Goal: Task Accomplishment & Management: Complete application form

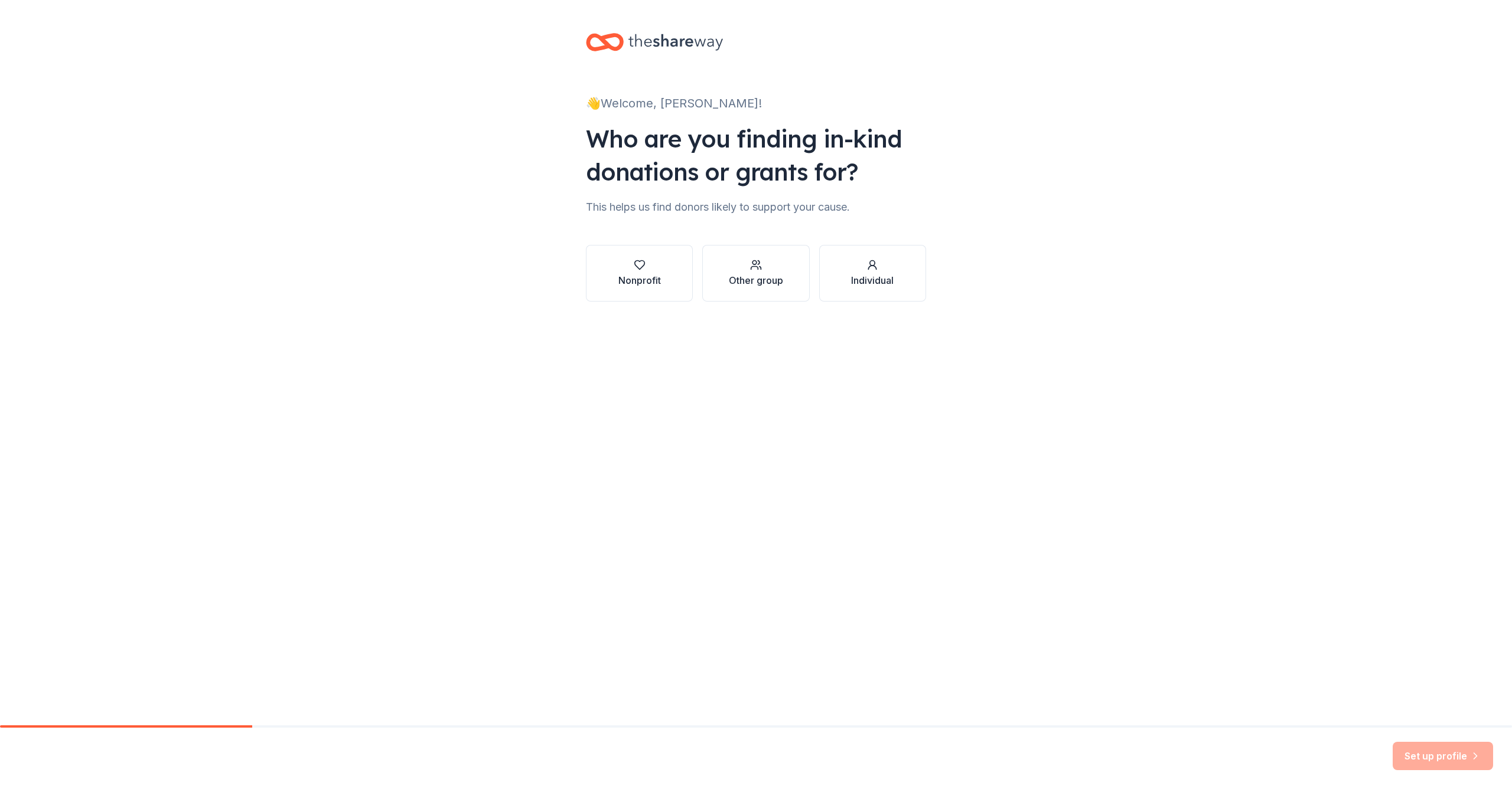
click at [610, 274] on button "Nonprofit" at bounding box center [639, 273] width 107 height 57
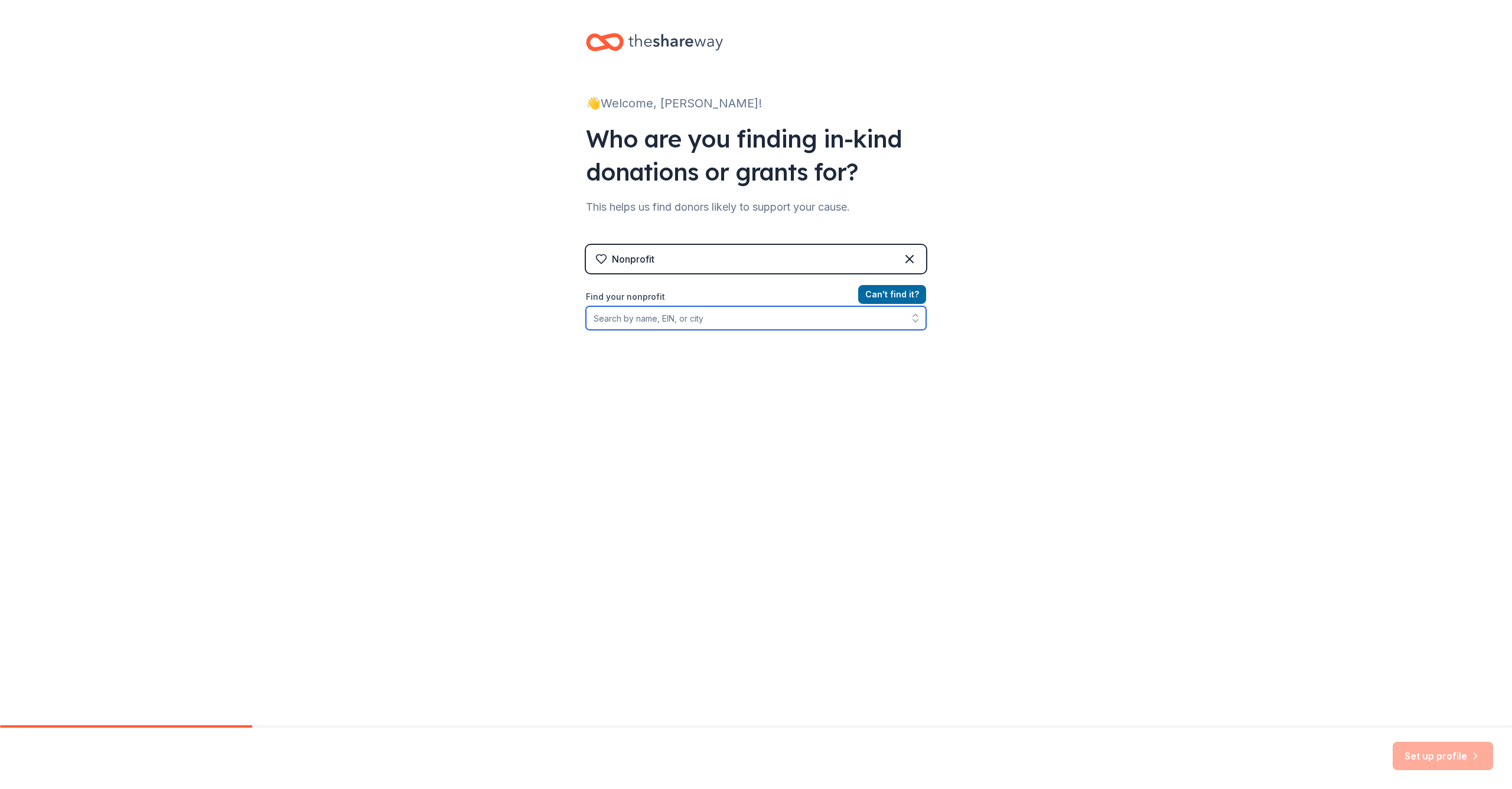
click at [745, 317] on input "Find your nonprofit" at bounding box center [756, 318] width 340 height 24
type input "92-3161244"
drag, startPoint x: 691, startPoint y: 350, endPoint x: 730, endPoint y: 351, distance: 39.0
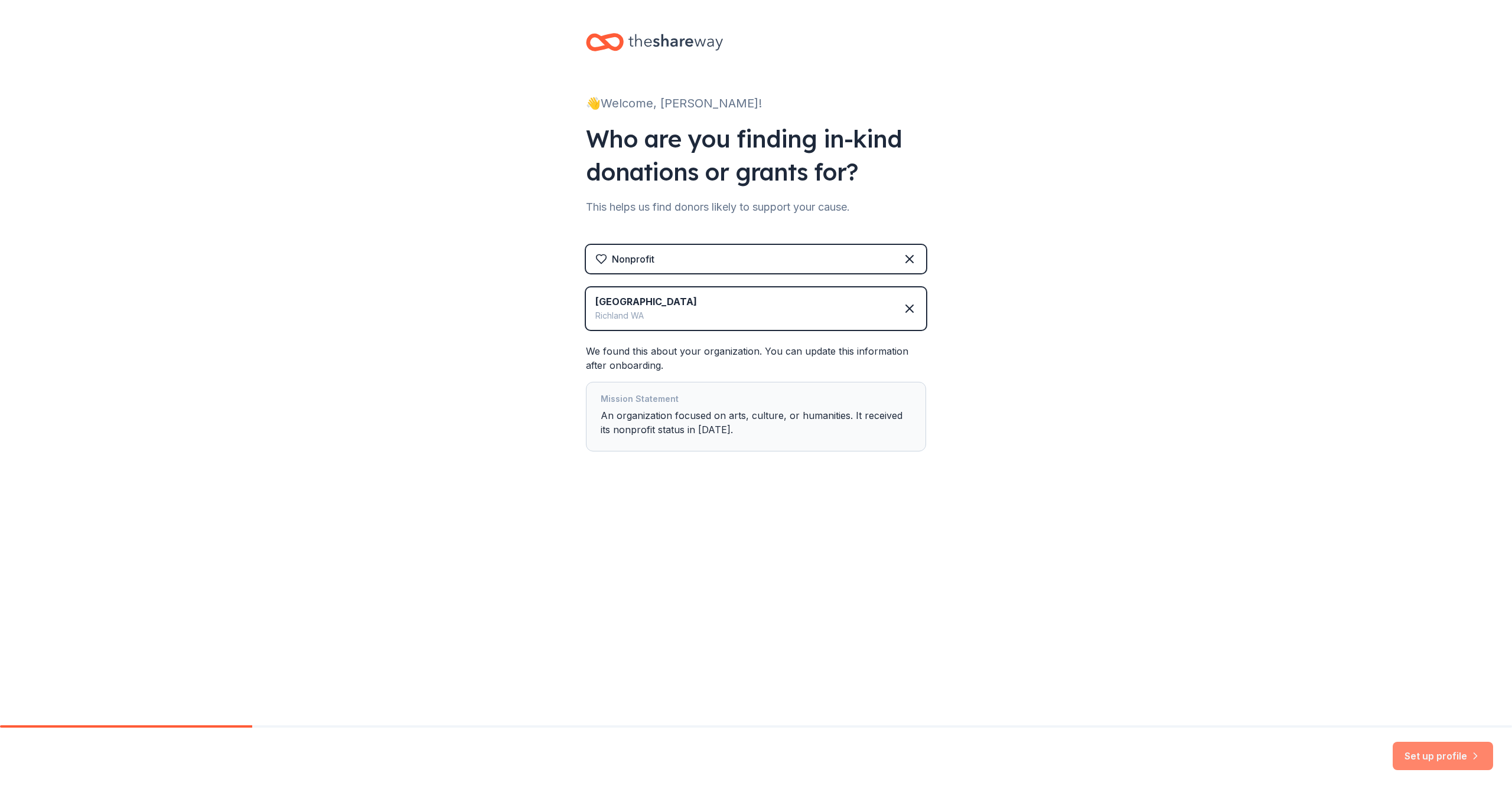
click at [1430, 757] on button "Set up profile" at bounding box center [1442, 756] width 100 height 29
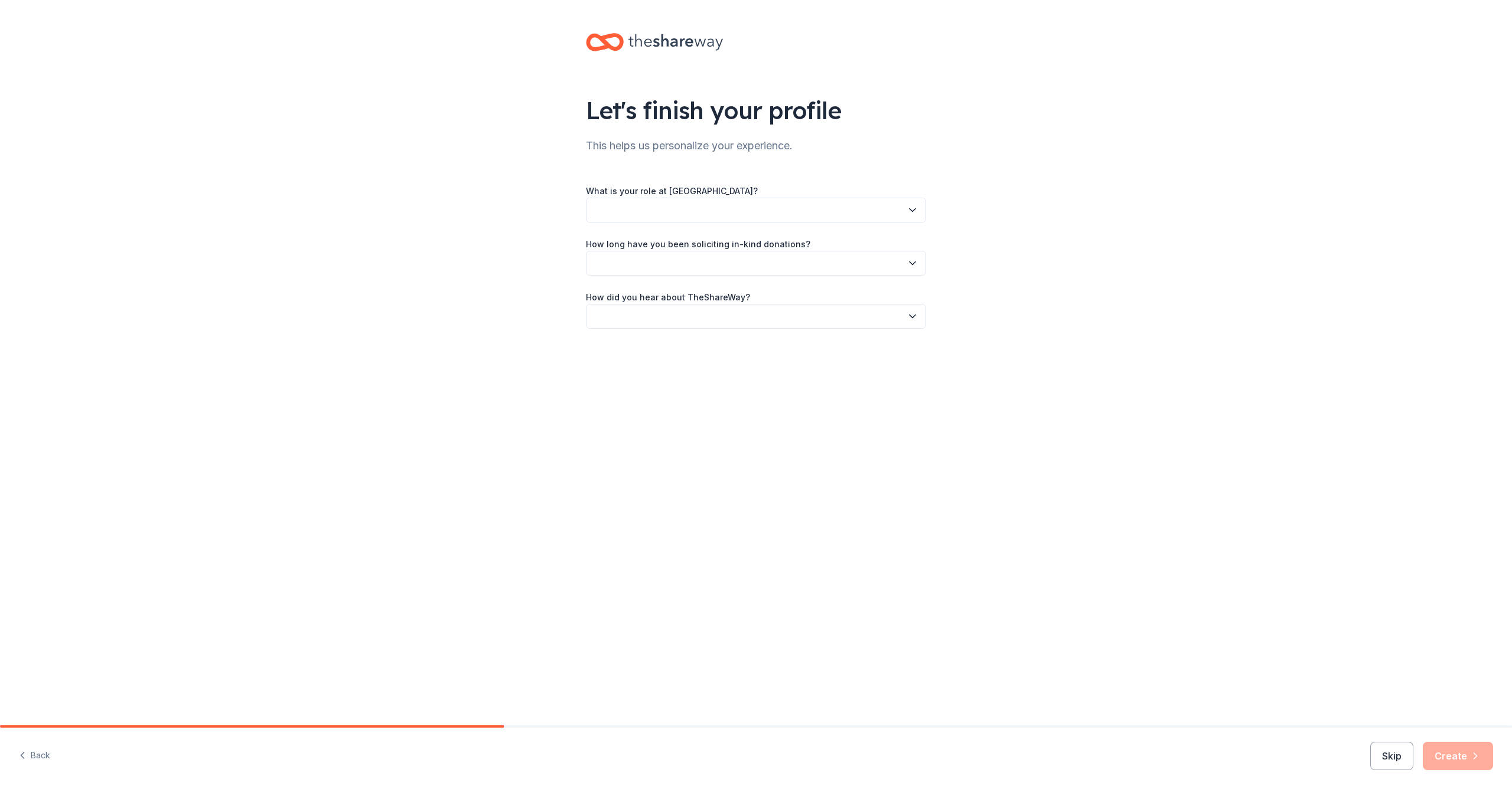
click at [754, 208] on button "button" at bounding box center [756, 210] width 340 height 25
click at [750, 240] on div "Board member" at bounding box center [756, 242] width 335 height 24
click at [754, 252] on button "button" at bounding box center [756, 263] width 340 height 25
click at [739, 321] on div "1 to 2 years" at bounding box center [756, 319] width 335 height 24
click at [727, 311] on button "button" at bounding box center [756, 316] width 340 height 25
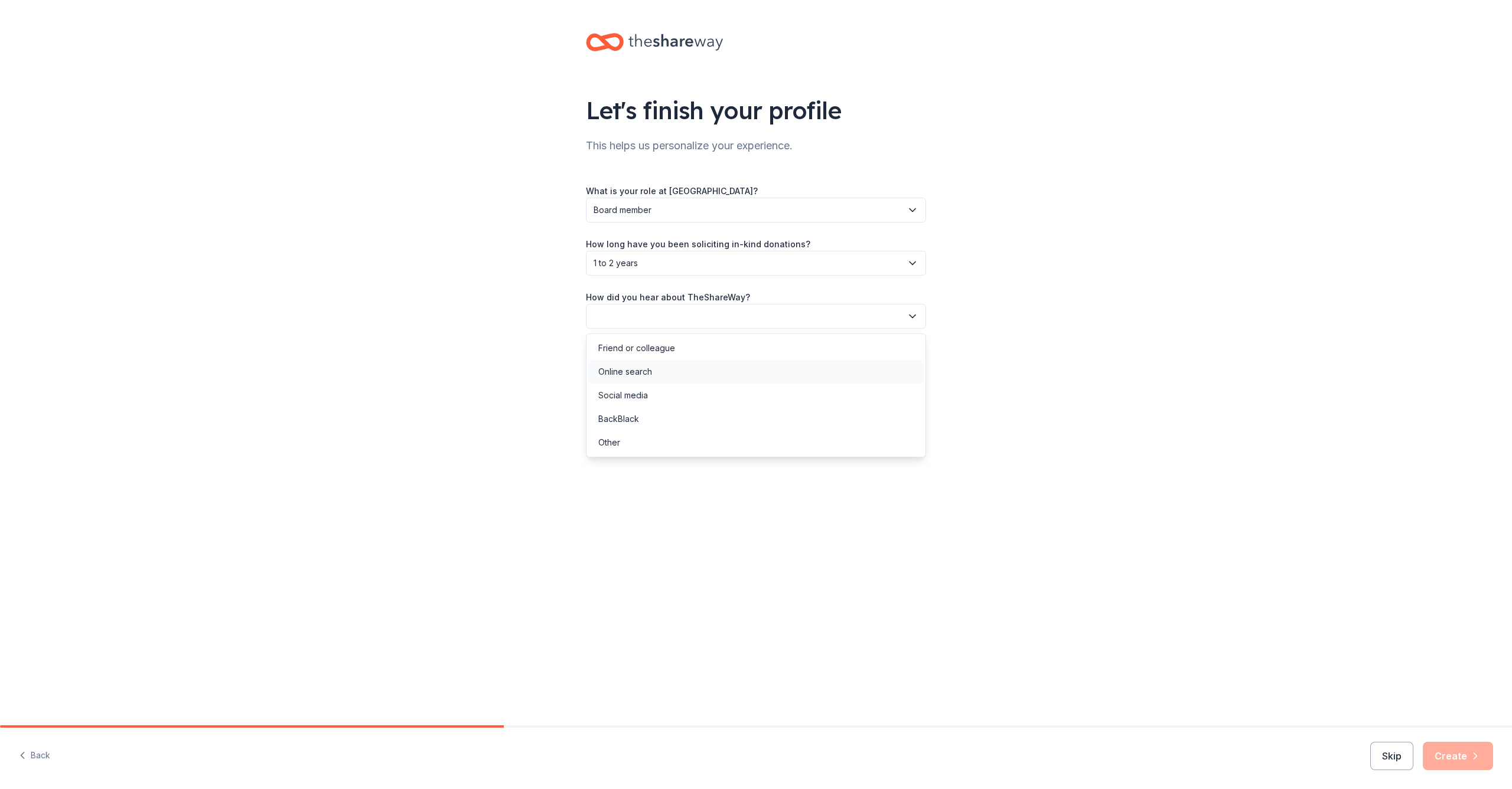
click at [714, 374] on div "Online search" at bounding box center [756, 372] width 335 height 24
drag, startPoint x: 1446, startPoint y: 748, endPoint x: 1353, endPoint y: 687, distance: 111.2
click at [1446, 748] on button "Create" at bounding box center [1458, 756] width 70 height 29
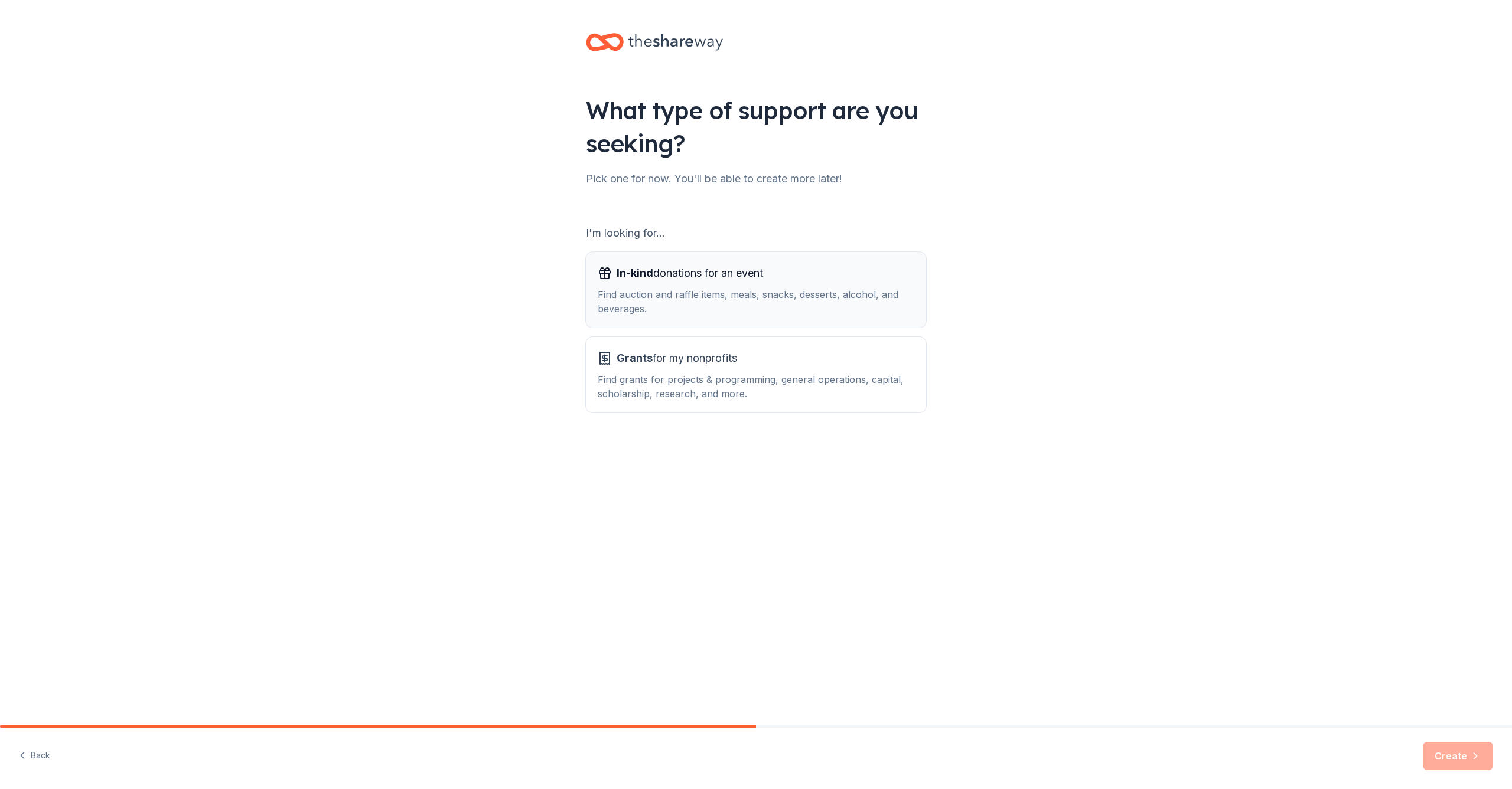
click at [684, 285] on div "In-kind donations for an event Find auction and raffle items, meals, snacks, de…" at bounding box center [756, 290] width 317 height 52
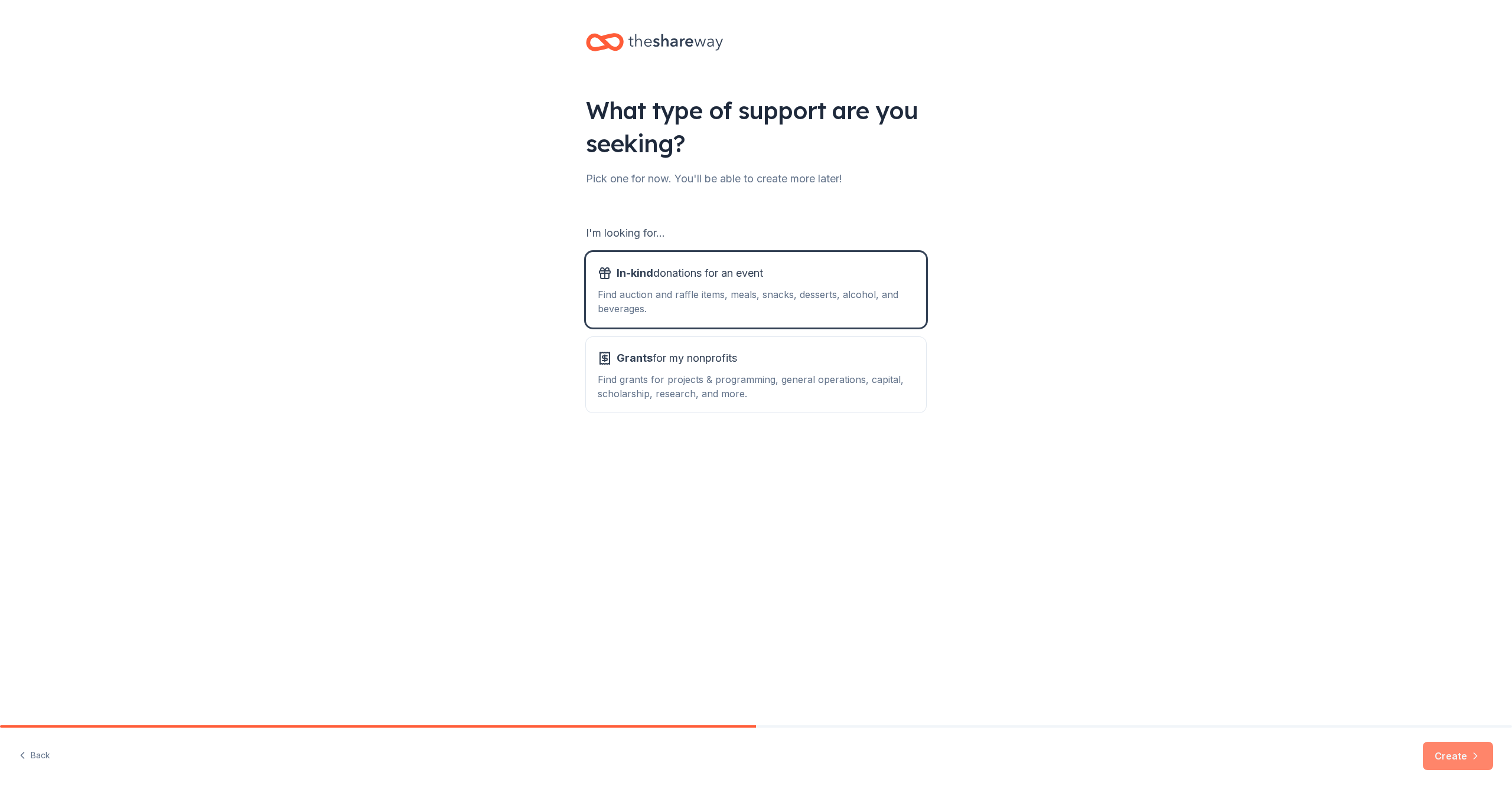
click at [1451, 751] on button "Create" at bounding box center [1458, 756] width 70 height 29
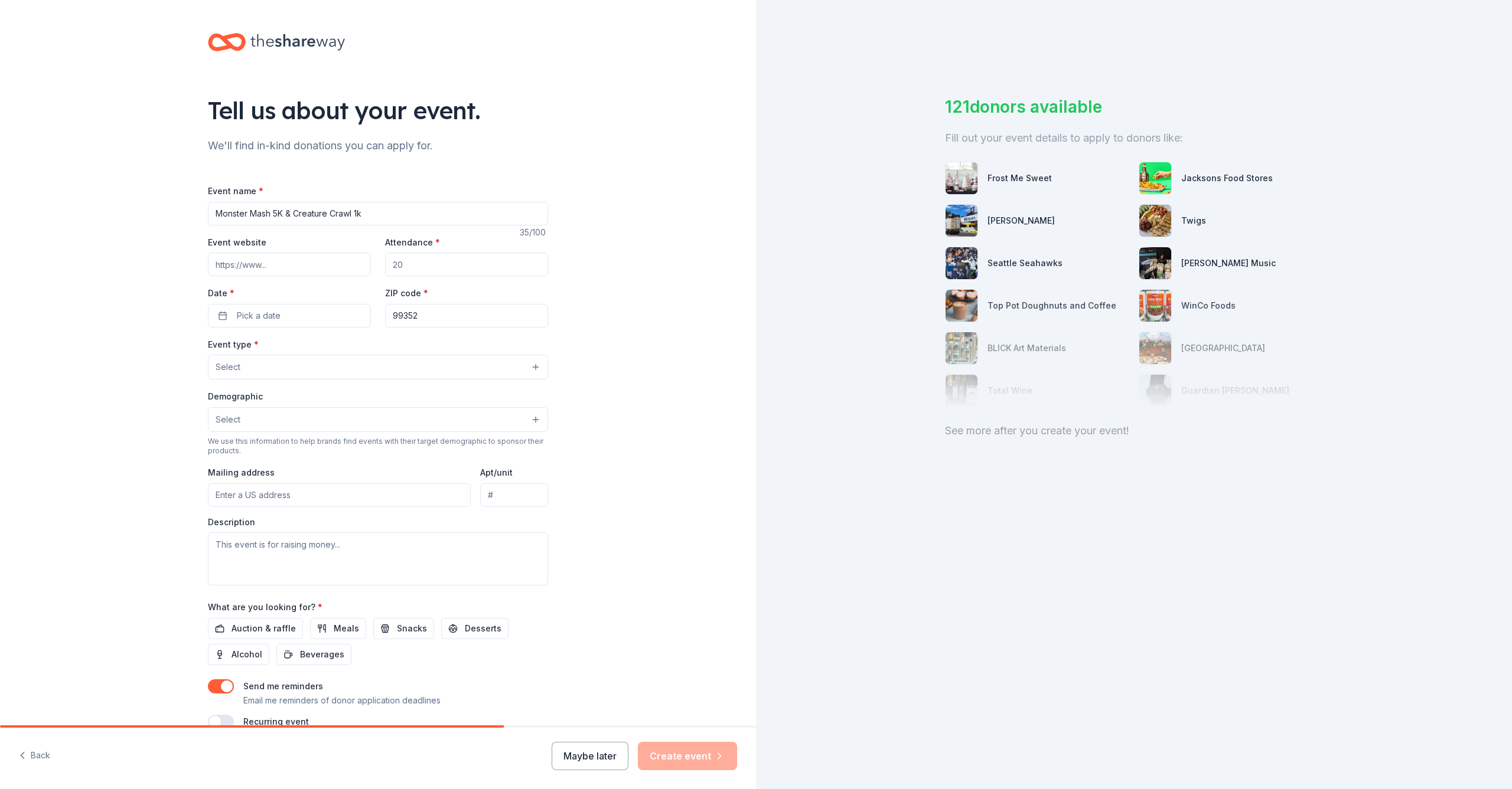
type input "Monster Mash 5K & Creature Crawl 1k"
click at [244, 266] on input "Event website" at bounding box center [289, 264] width 163 height 24
type input "www.mccmuseum.org"
drag, startPoint x: 403, startPoint y: 264, endPoint x: 359, endPoint y: 264, distance: 44.0
click at [365, 264] on div "Event website www.mccmuseum.org Attendance * Date * Pick a date ZIP code * 99352" at bounding box center [378, 281] width 340 height 93
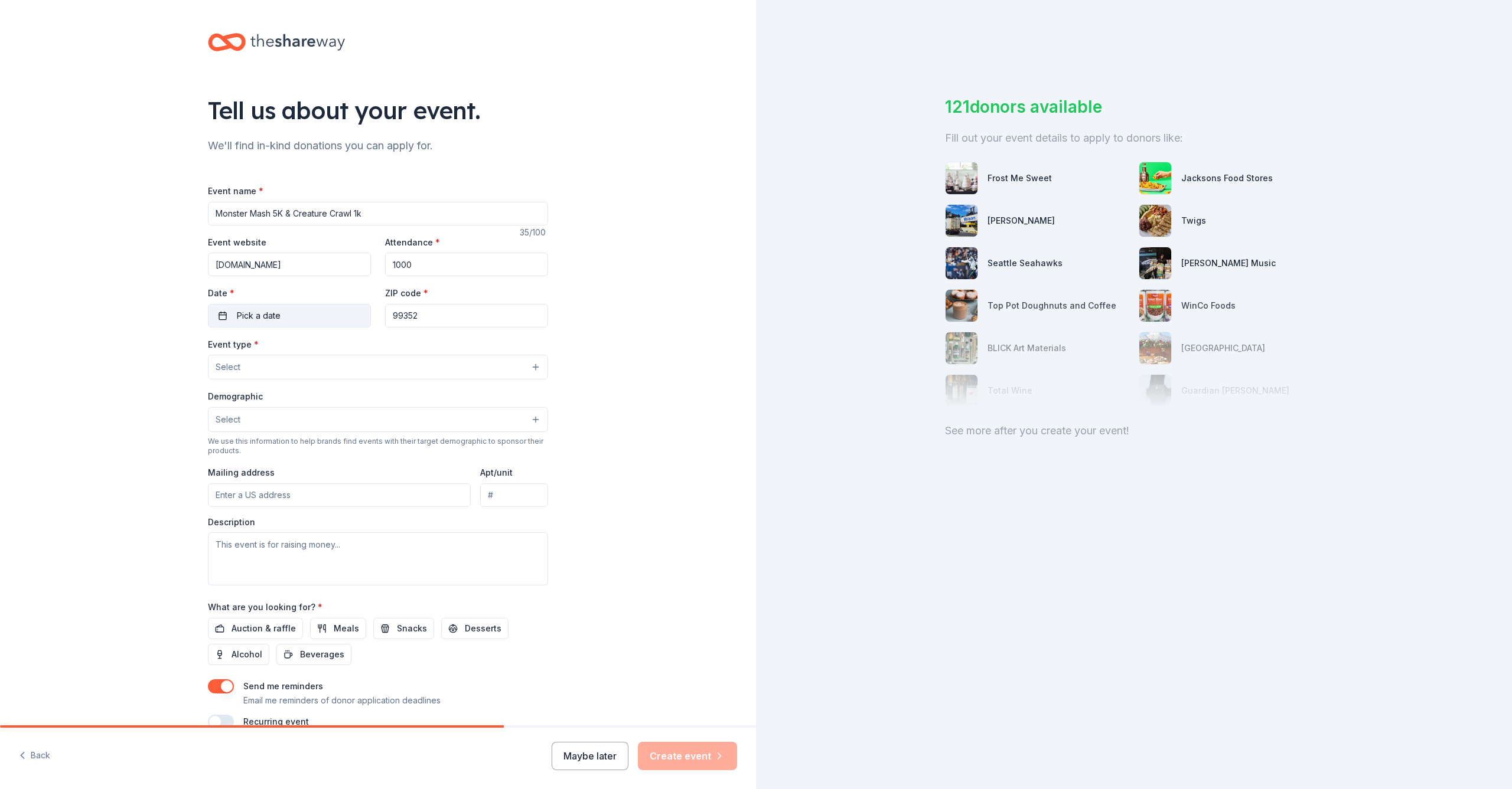
type input "1000"
click at [313, 306] on button "Pick a date" at bounding box center [289, 315] width 163 height 24
click at [354, 347] on button "Go to next month" at bounding box center [353, 346] width 16 height 16
click at [335, 472] on button "24" at bounding box center [331, 468] width 21 height 21
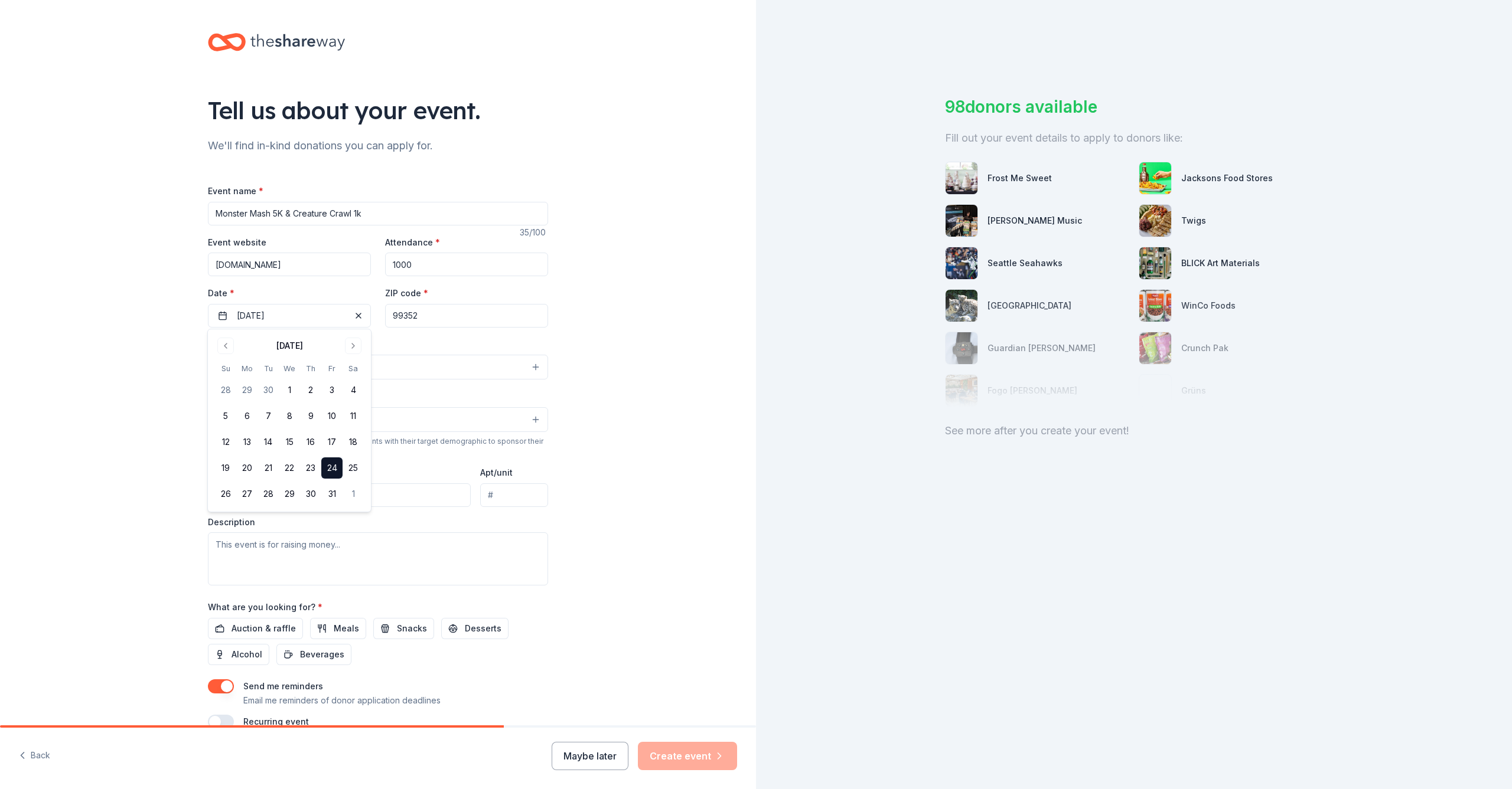
click at [606, 427] on div "Tell us about your event. We'll find in-kind donations you can apply for. Event…" at bounding box center [378, 392] width 756 height 786
click at [294, 362] on button "Select" at bounding box center [378, 367] width 340 height 25
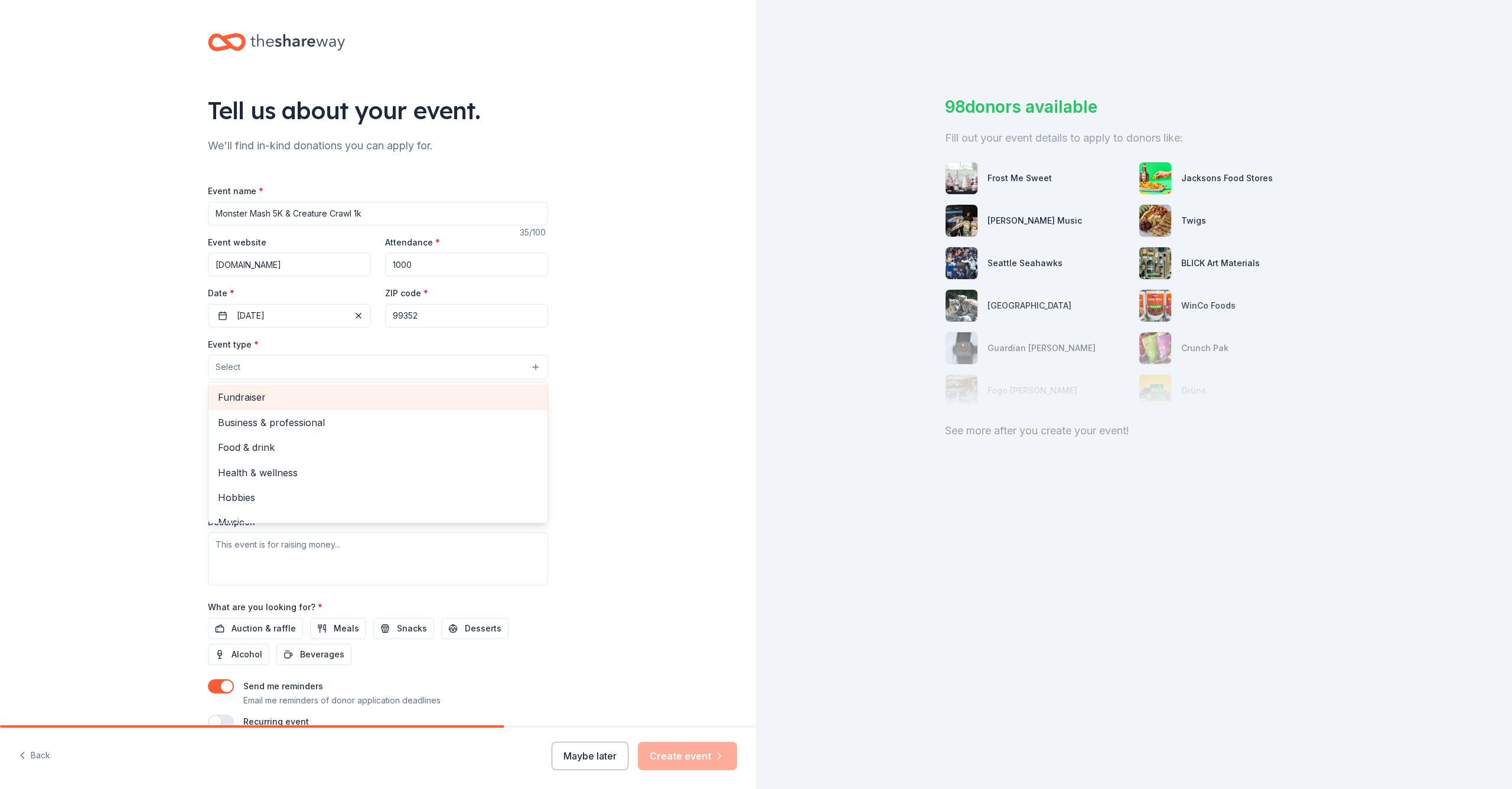
click at [339, 404] on div "Fundraiser" at bounding box center [378, 397] width 339 height 25
click at [261, 400] on span "Business & professional" at bounding box center [378, 399] width 320 height 15
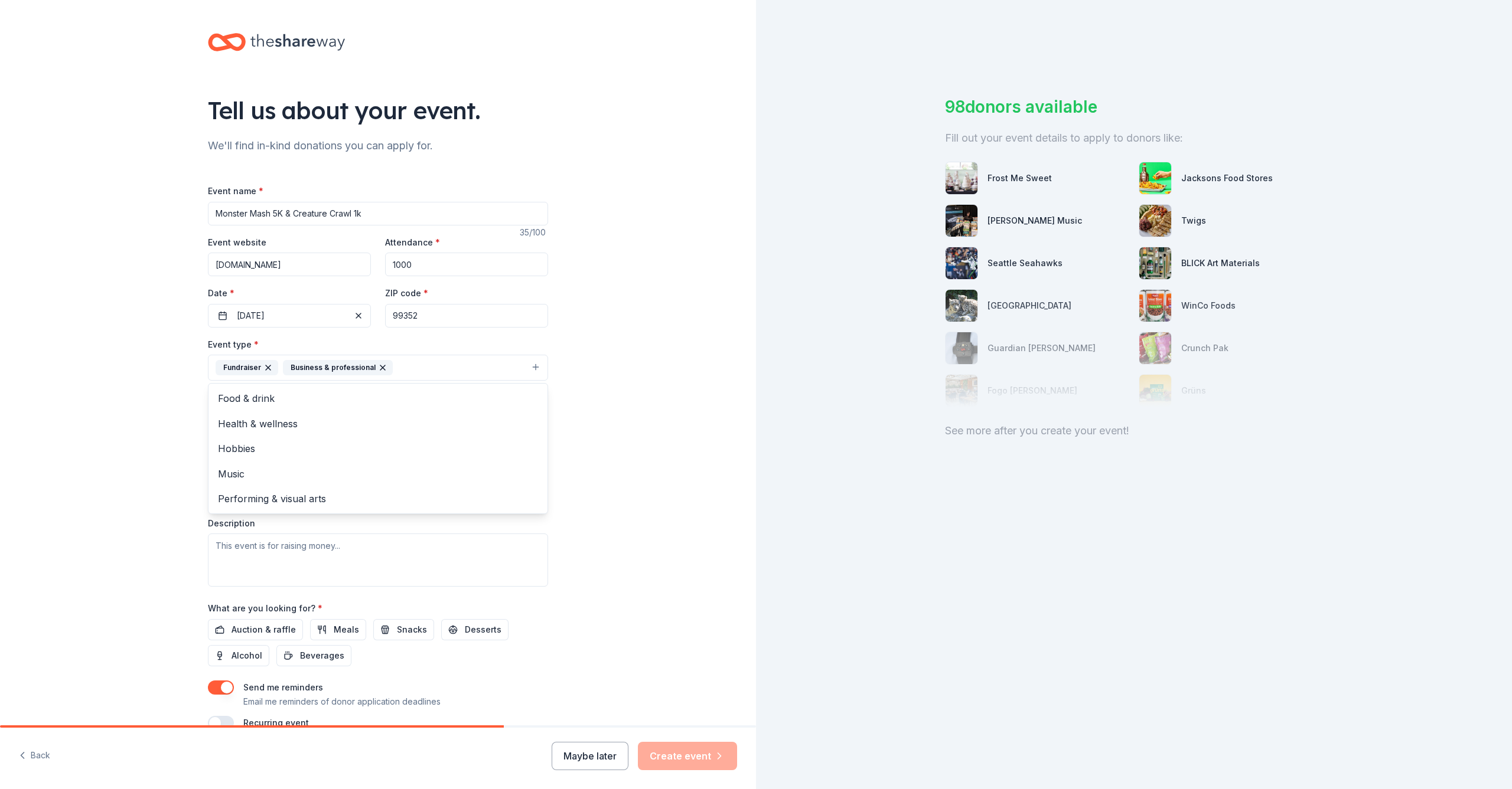
click at [378, 369] on icon "button" at bounding box center [383, 368] width 10 height 10
click at [346, 418] on button "Select" at bounding box center [378, 421] width 340 height 25
click at [359, 451] on span "All genders" at bounding box center [378, 451] width 320 height 15
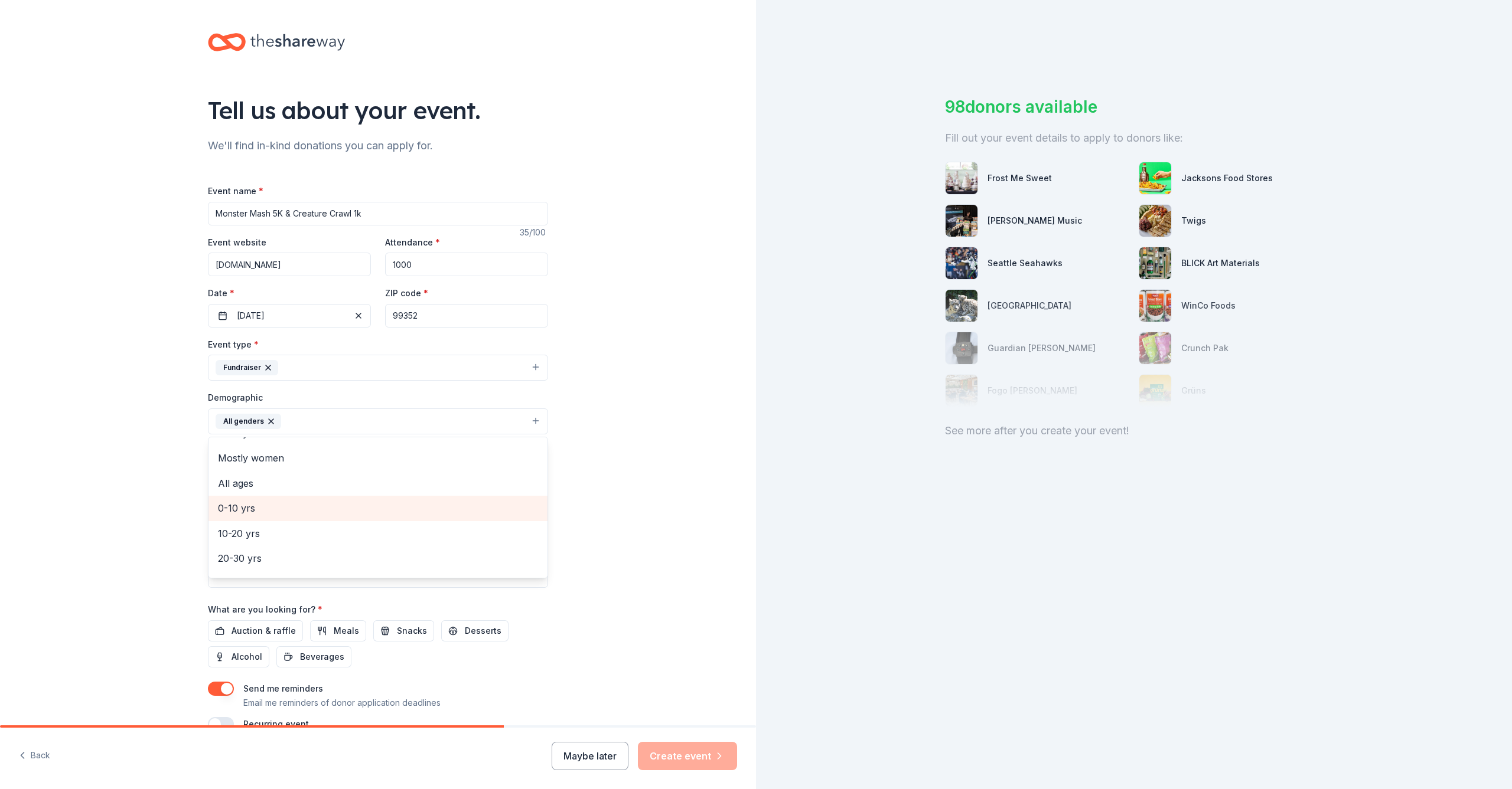
scroll to position [14, 0]
click at [341, 491] on span "All ages" at bounding box center [378, 488] width 320 height 15
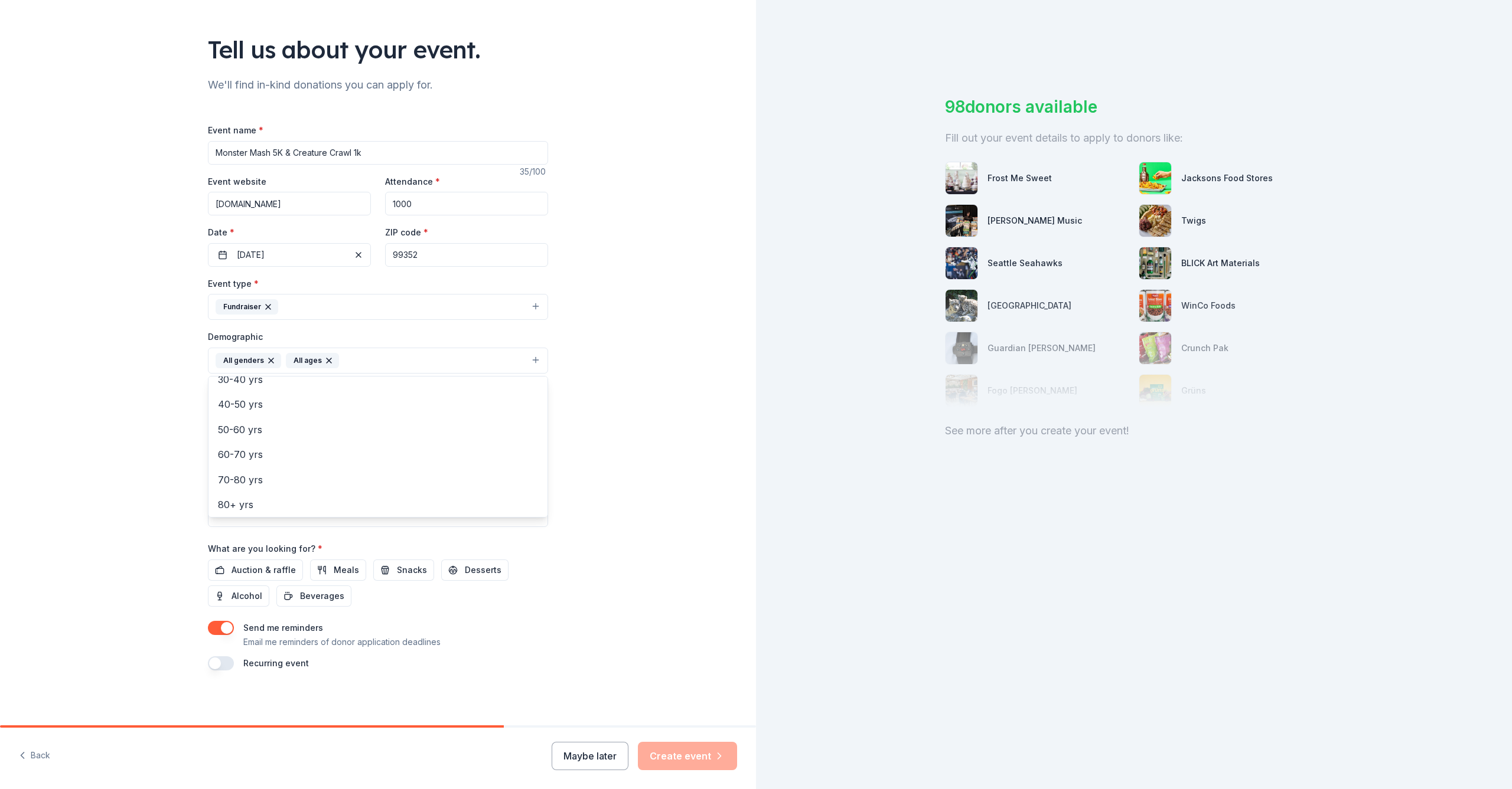
drag, startPoint x: 701, startPoint y: 504, endPoint x: 588, endPoint y: 483, distance: 114.9
click at [699, 504] on div "Tell us about your event. We'll find in-kind donations you can apply for. Event…" at bounding box center [378, 333] width 756 height 788
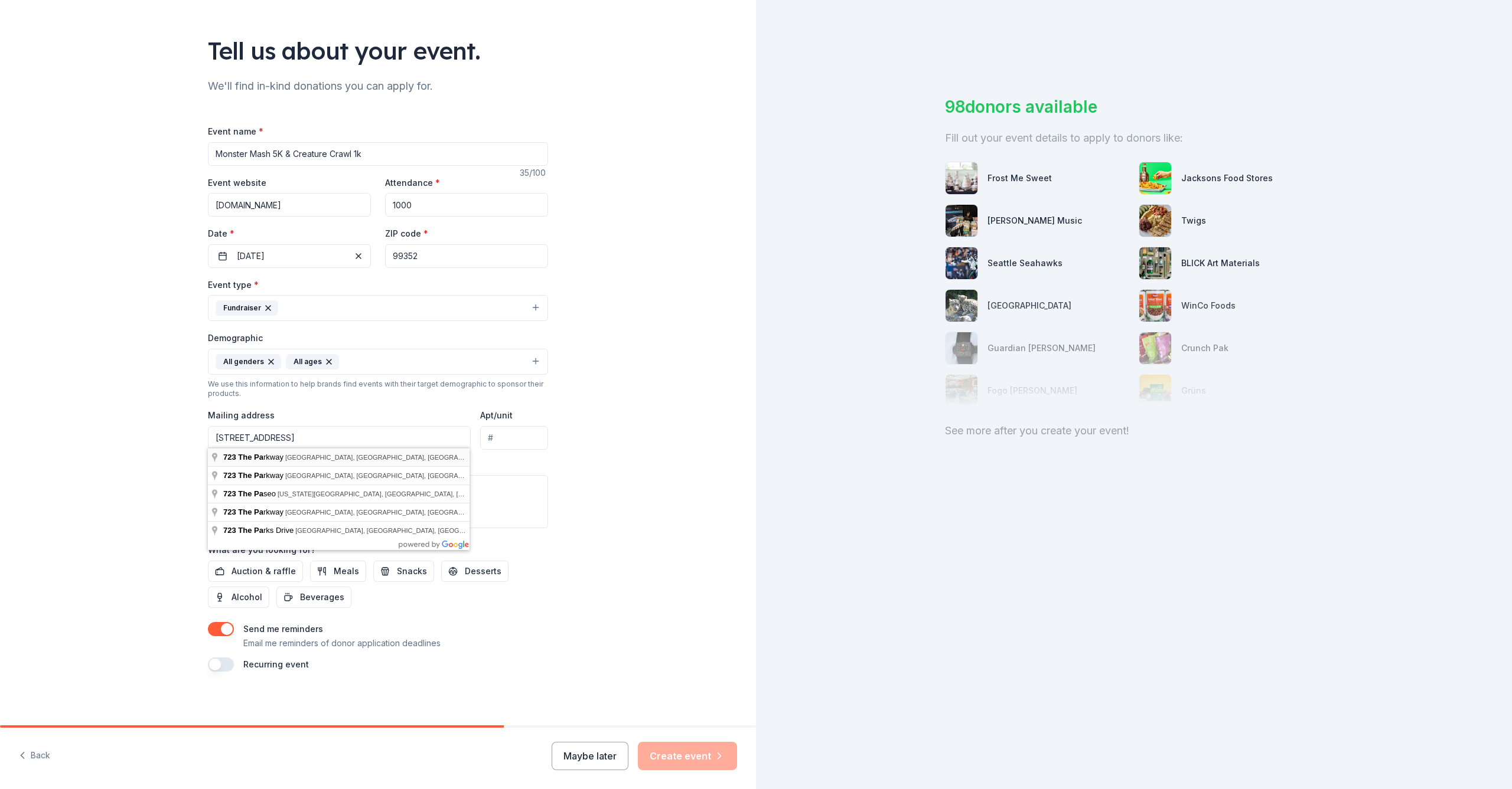
type input "723 The Parkway, Richland, WA, 99352"
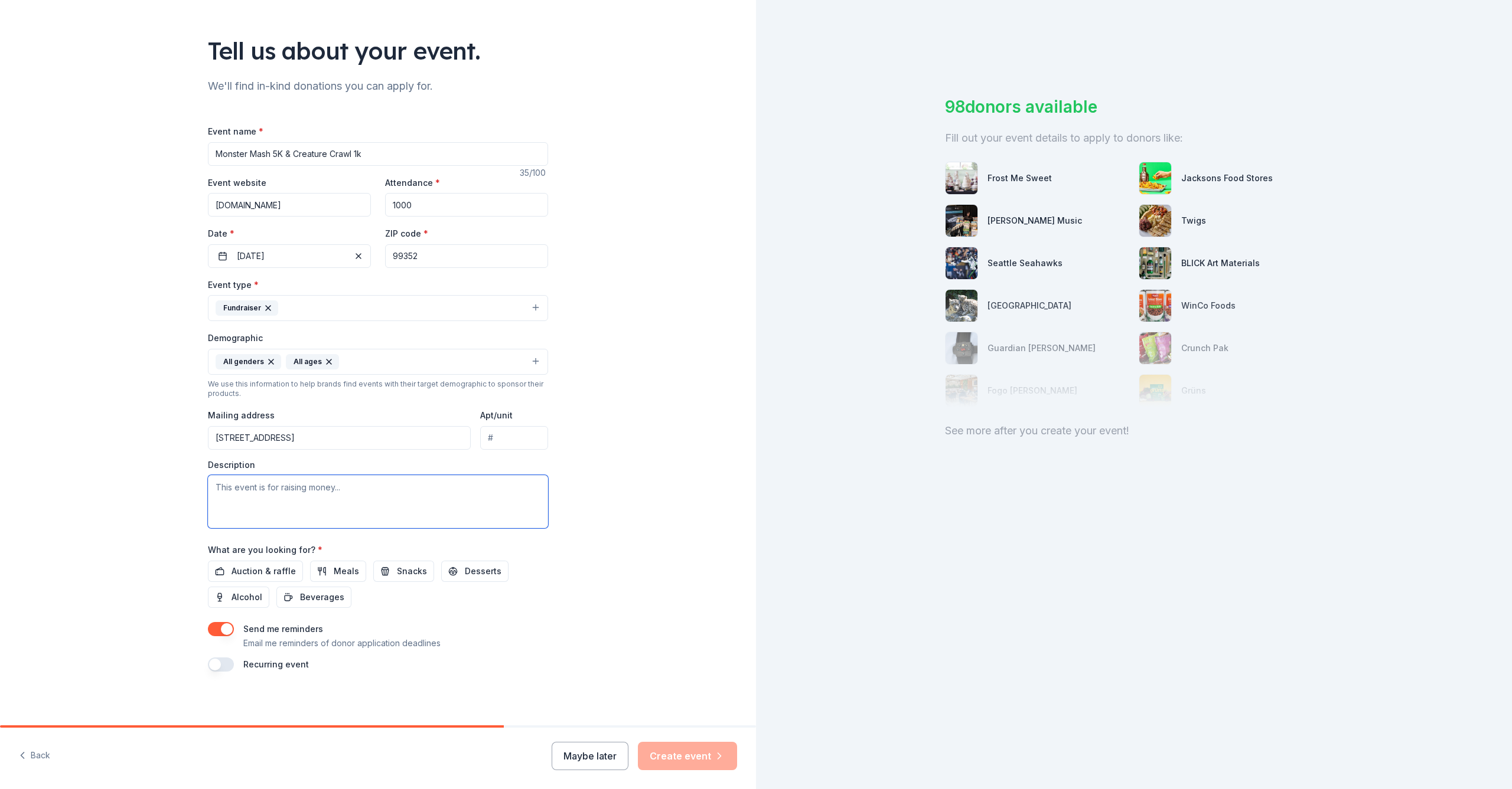
click at [361, 492] on textarea at bounding box center [378, 502] width 340 height 53
type textarea "This events is a community fundraiser to raise money for the Mid-Columbia Child…"
click at [257, 570] on span "Auction & raffle" at bounding box center [264, 571] width 64 height 14
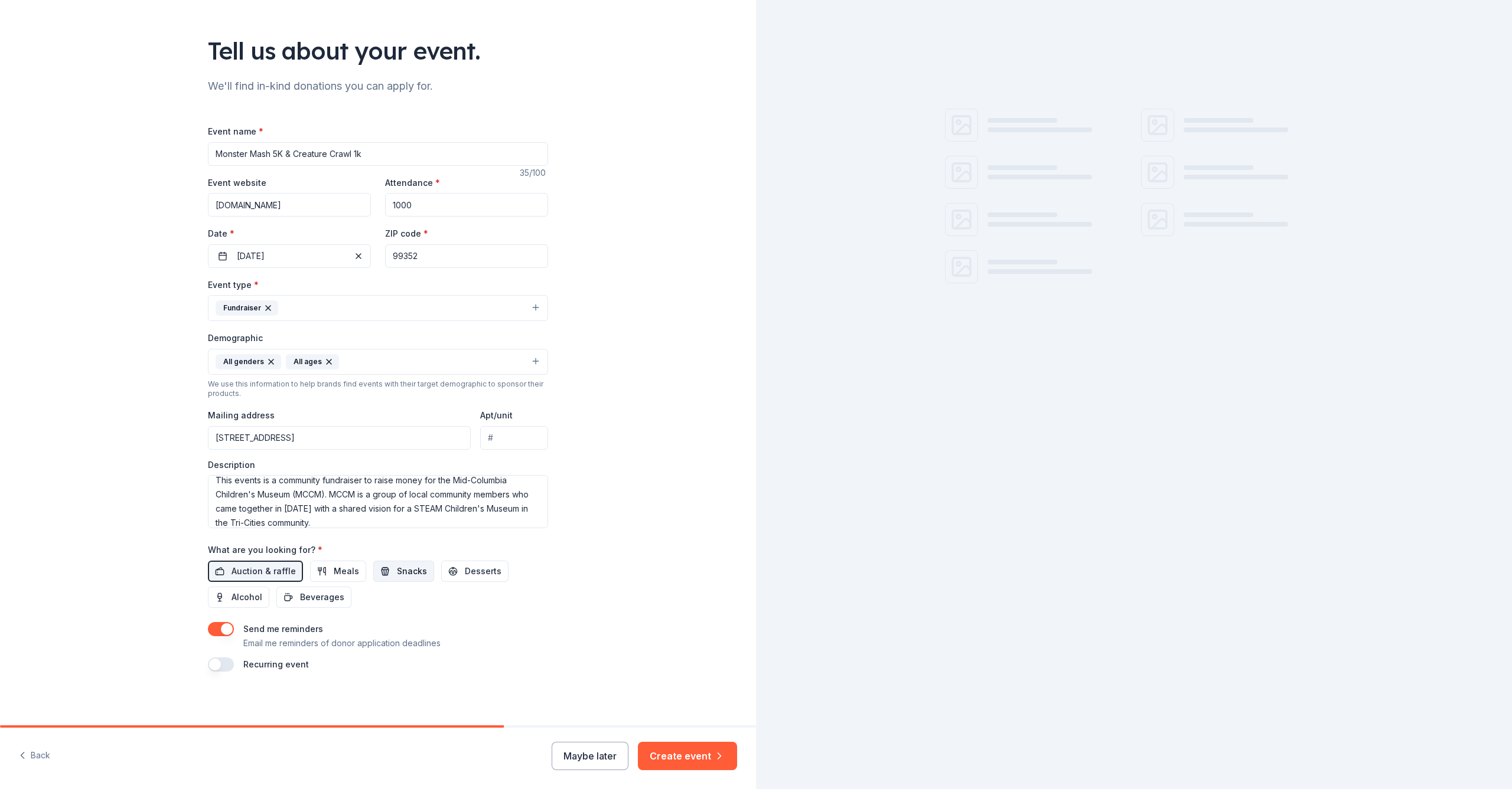
drag, startPoint x: 400, startPoint y: 570, endPoint x: 409, endPoint y: 570, distance: 9.0
click at [400, 570] on span "Snacks" at bounding box center [412, 571] width 30 height 14
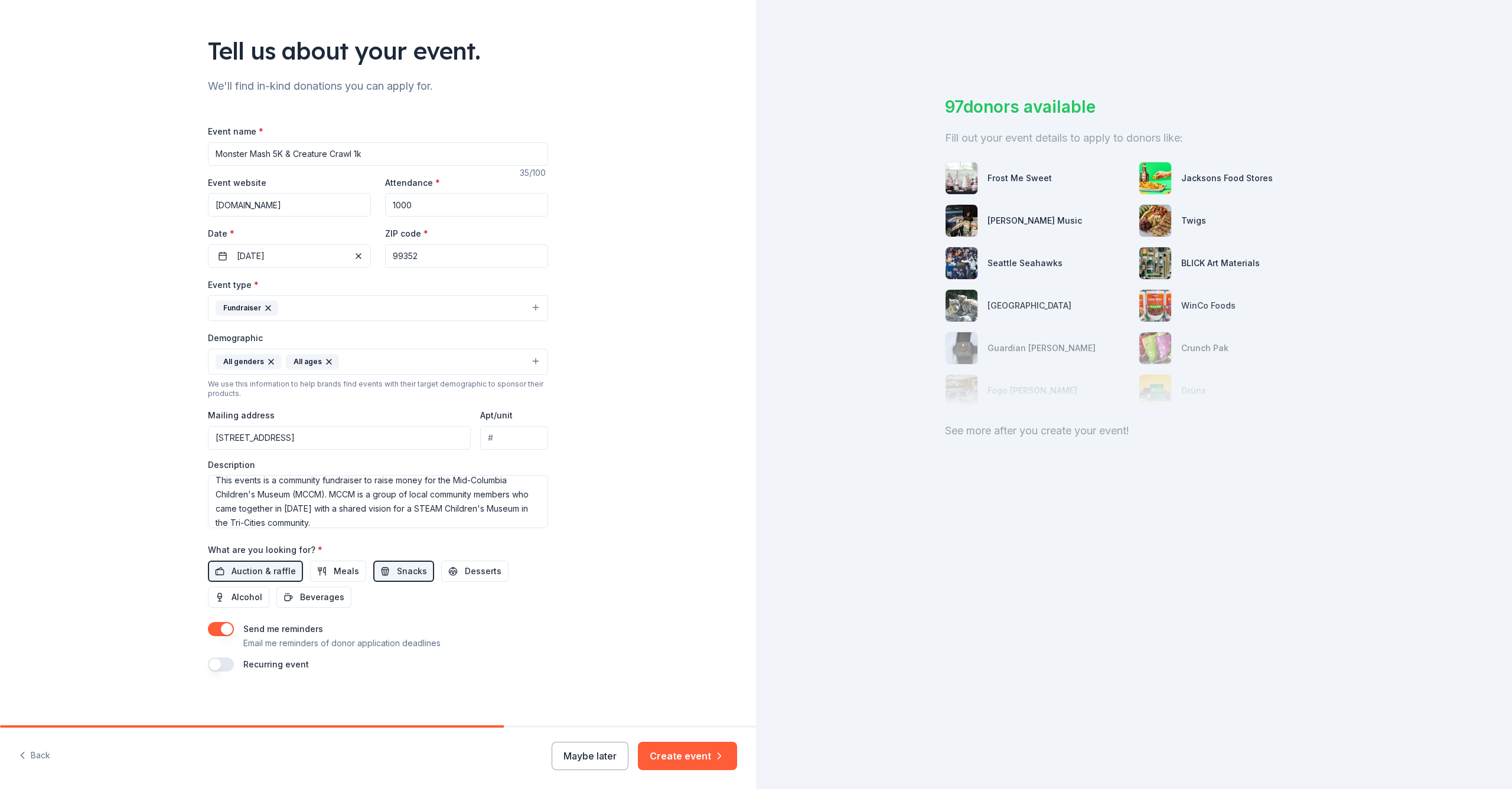
click at [221, 663] on button "button" at bounding box center [221, 664] width 26 height 14
click at [684, 756] on button "Create event" at bounding box center [687, 756] width 99 height 29
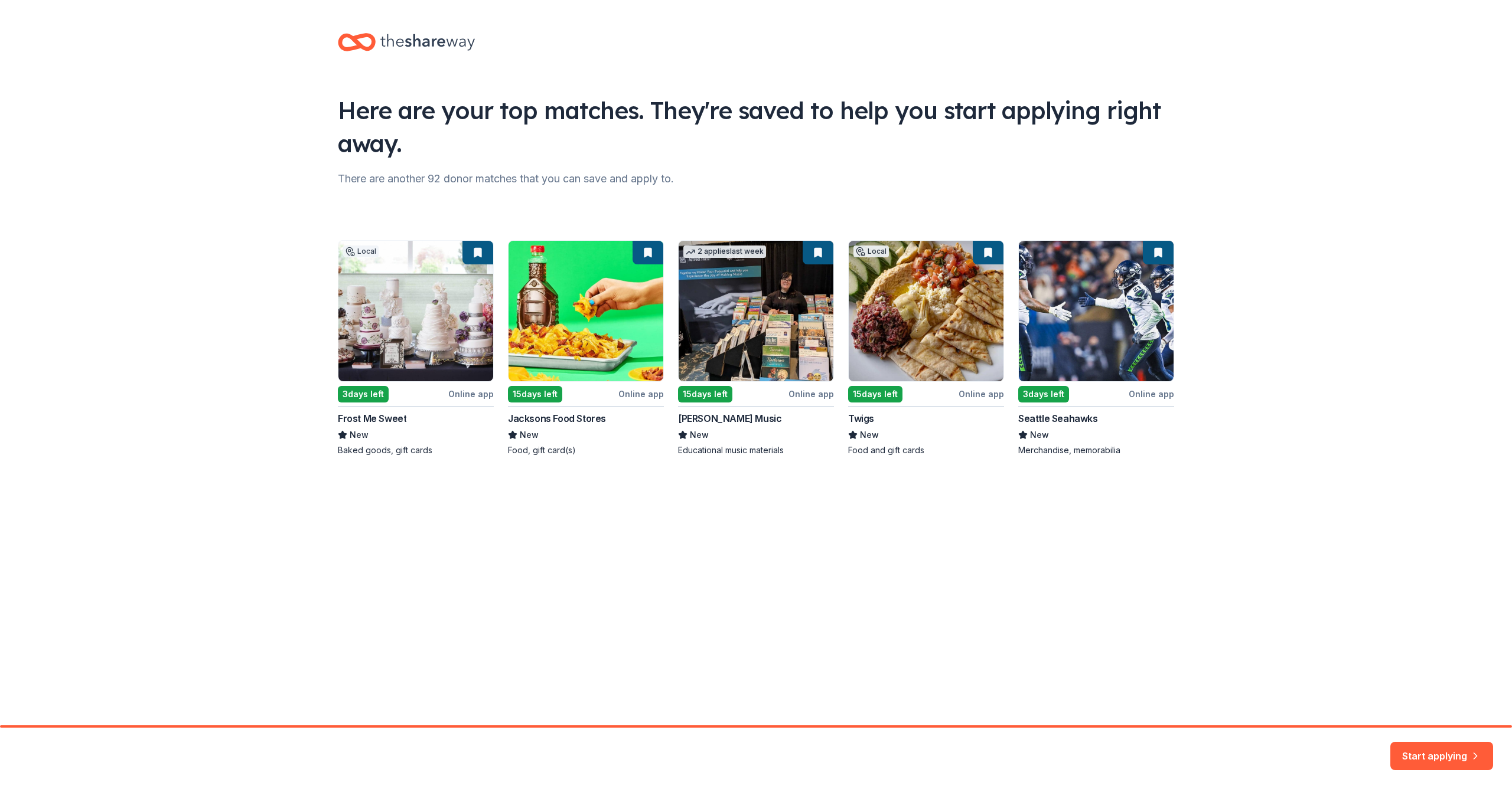
click at [356, 395] on div "Local 3 days left Online app Frost Me Sweet New Baked goods, gift cards 15 days…" at bounding box center [756, 348] width 837 height 216
click at [388, 429] on div "Local 3 days left Online app Frost Me Sweet New Baked goods, gift cards 15 days…" at bounding box center [756, 348] width 837 height 216
click at [1420, 758] on button "Start applying" at bounding box center [1442, 749] width 102 height 29
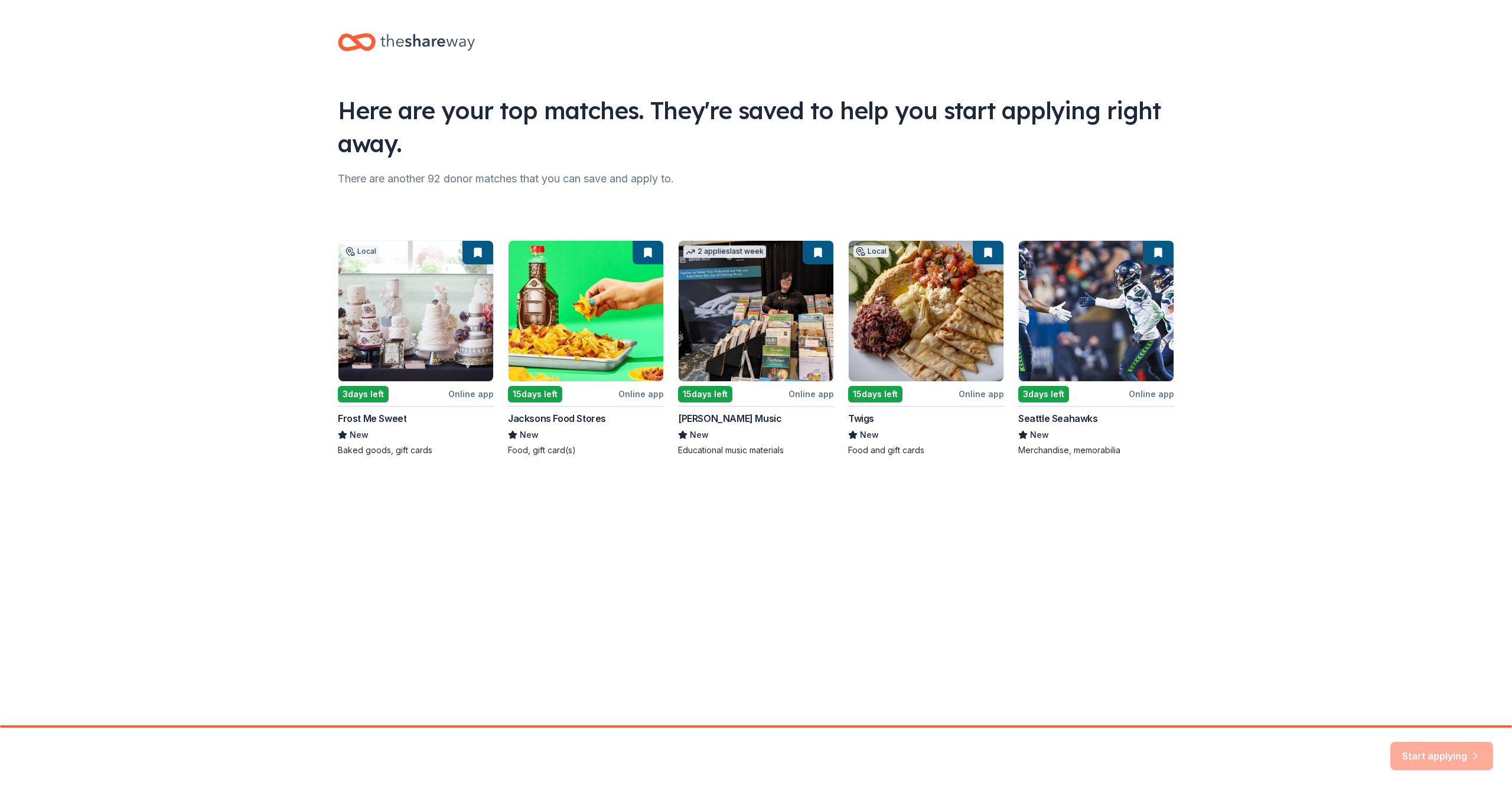
click at [1434, 754] on div "Start applying" at bounding box center [1442, 756] width 102 height 29
click at [1468, 754] on div "Start applying" at bounding box center [1442, 756] width 102 height 29
click at [448, 305] on div "Local 3 days left Online app Frost Me Sweet New Baked goods, gift cards 15 days…" at bounding box center [756, 348] width 837 height 216
click at [394, 428] on div "Local 3 days left Online app Frost Me Sweet New Baked goods, gift cards 15 days…" at bounding box center [756, 348] width 837 height 216
click at [1430, 756] on button "Start applying" at bounding box center [1442, 749] width 102 height 29
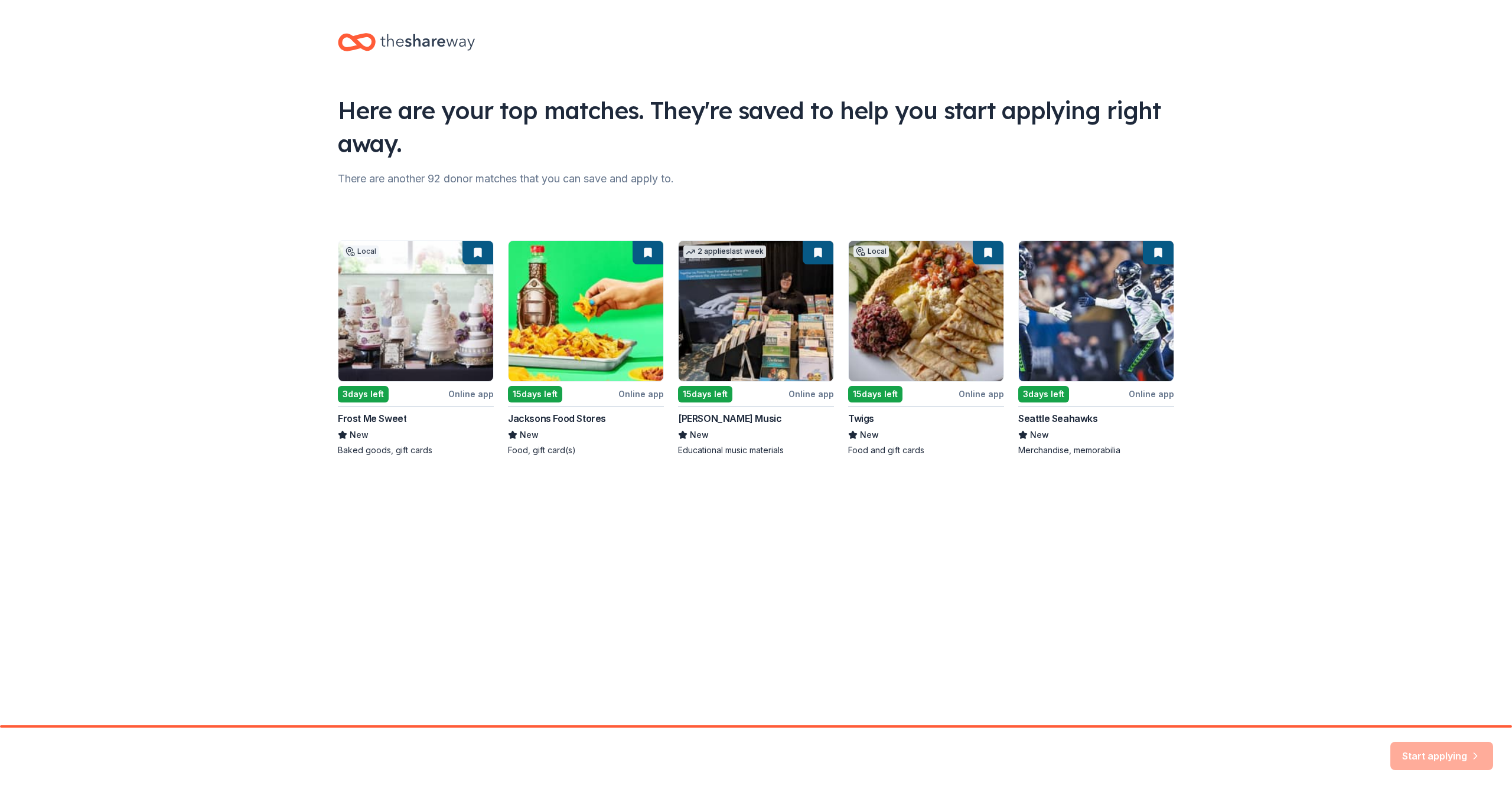
click at [1427, 754] on div "Start applying" at bounding box center [1442, 756] width 102 height 29
click at [374, 394] on div "Local 3 days left Online app Frost Me Sweet New Baked goods, gift cards 15 days…" at bounding box center [756, 348] width 837 height 216
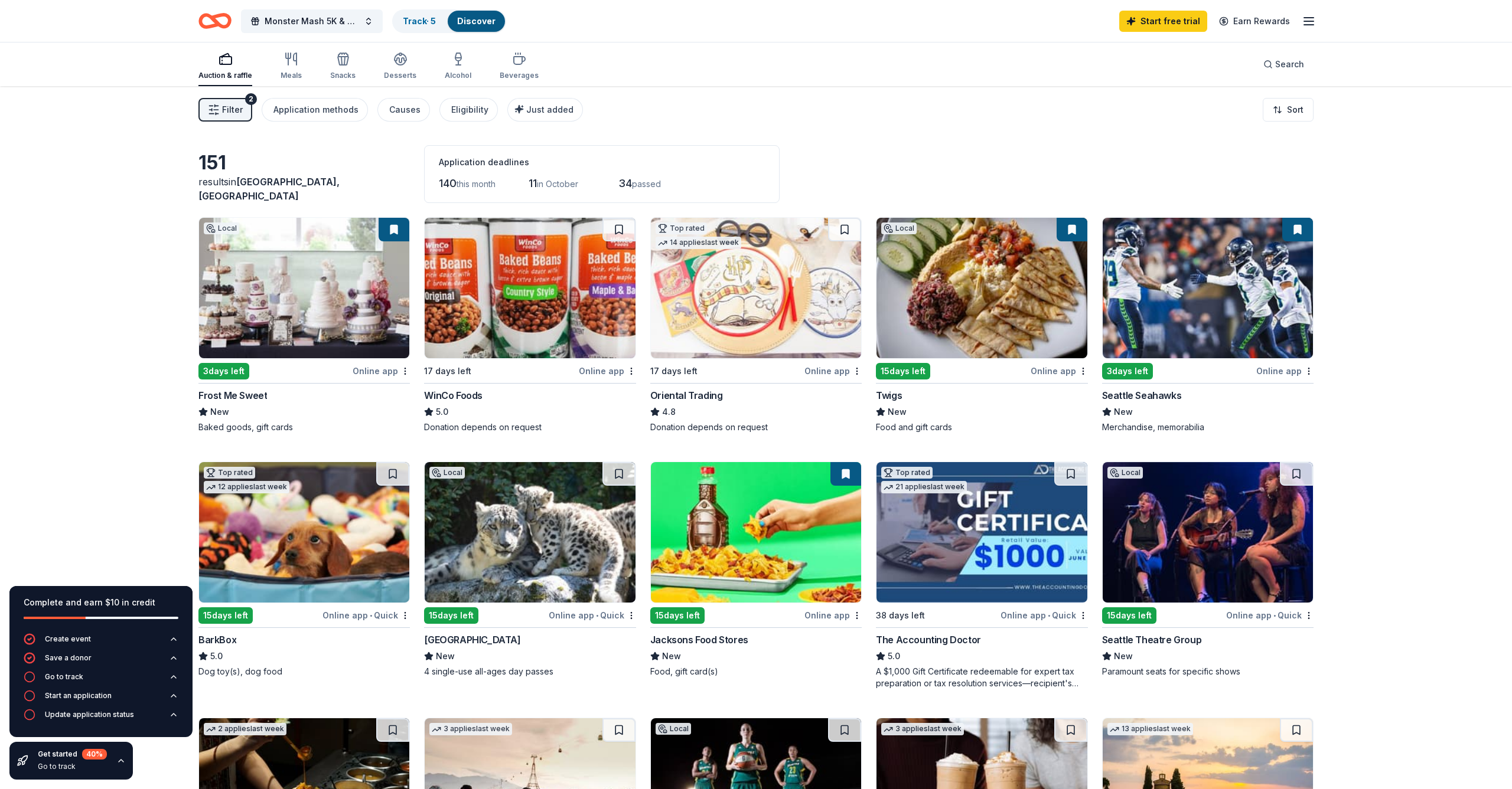
click at [222, 369] on div "3 days left" at bounding box center [224, 371] width 51 height 16
click at [535, 304] on img at bounding box center [530, 288] width 210 height 141
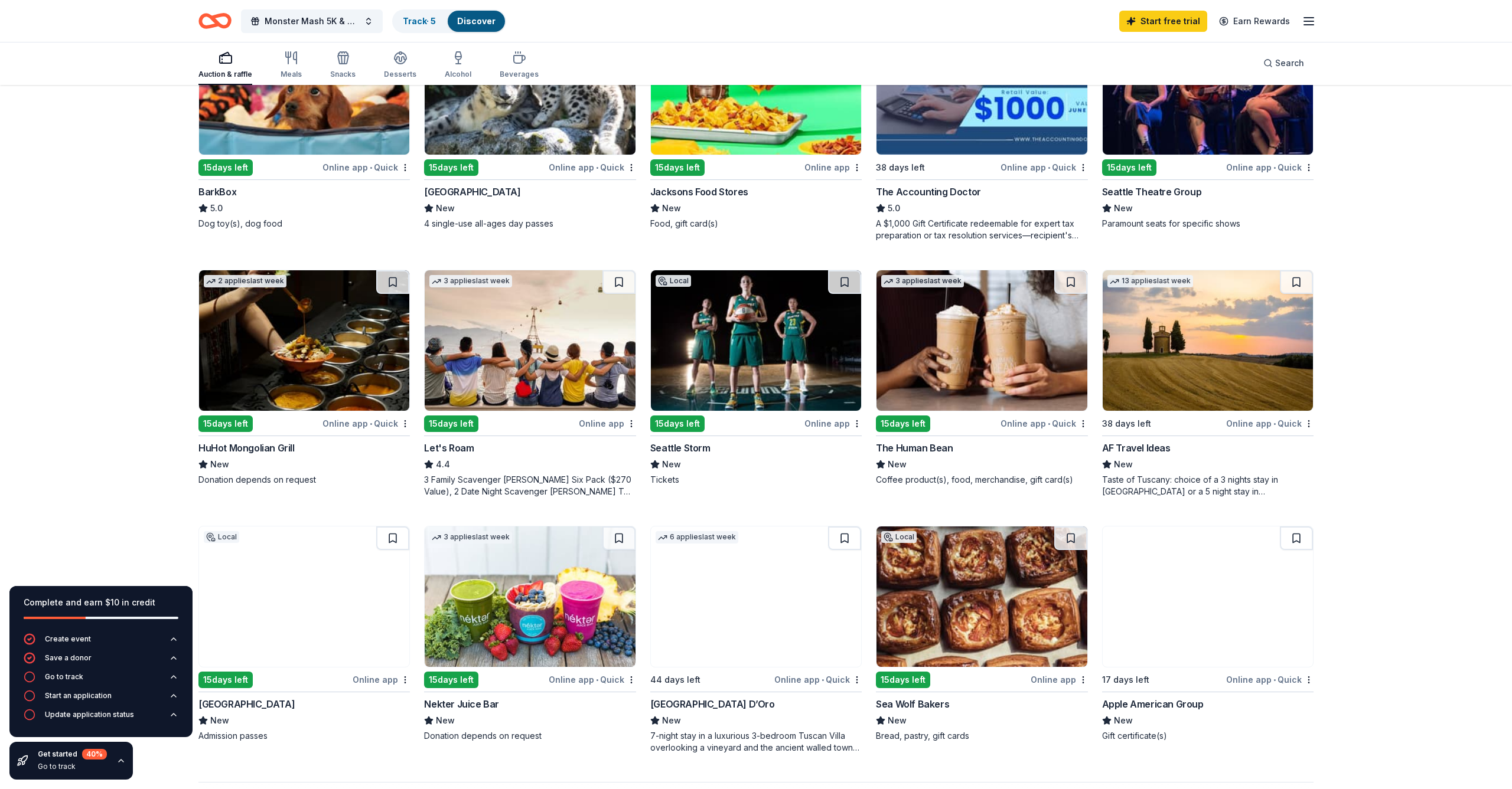
scroll to position [455, 0]
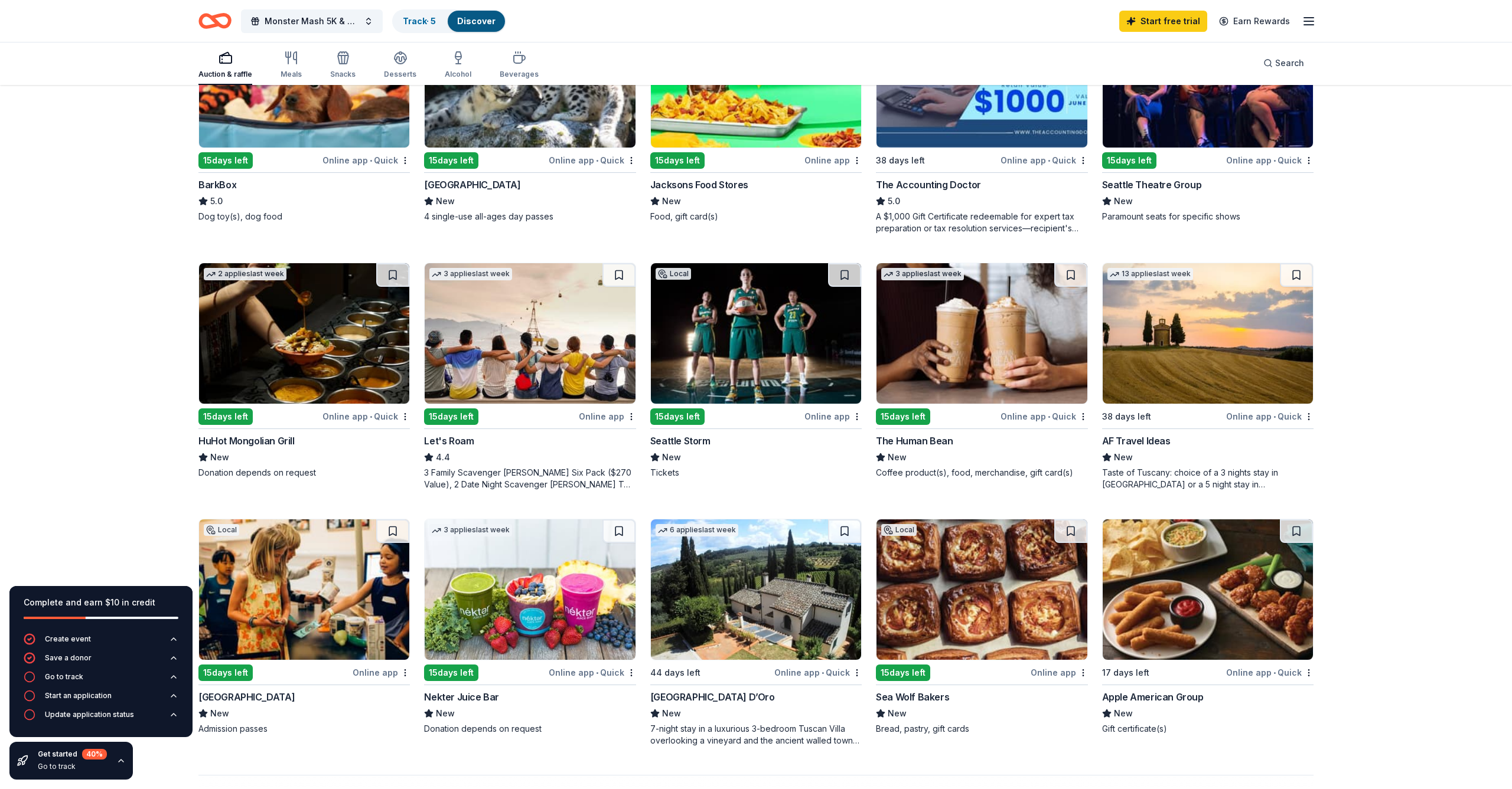
click at [950, 334] on img at bounding box center [981, 334] width 210 height 141
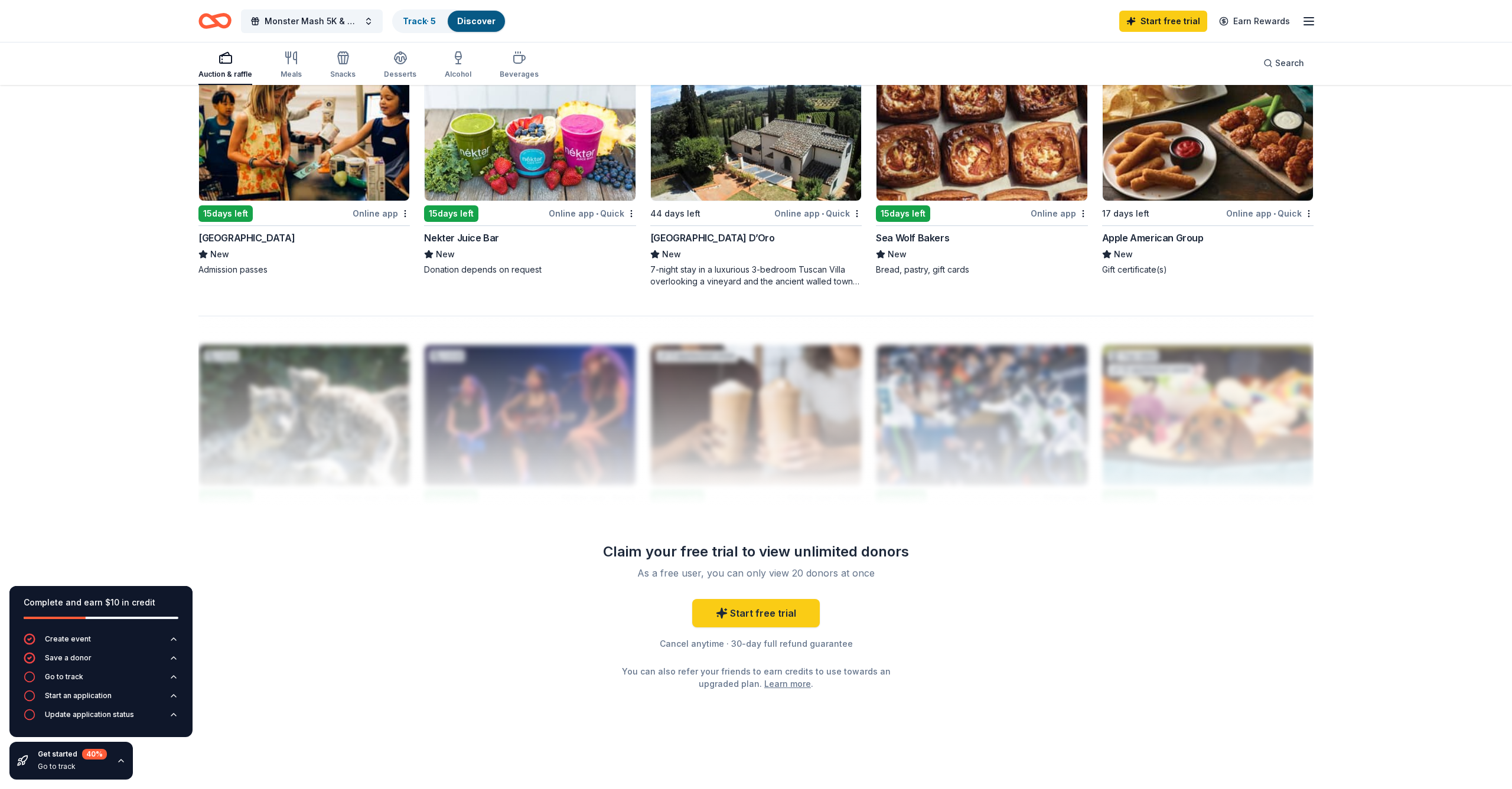
scroll to position [915, 0]
click at [815, 372] on div at bounding box center [756, 410] width 1115 height 189
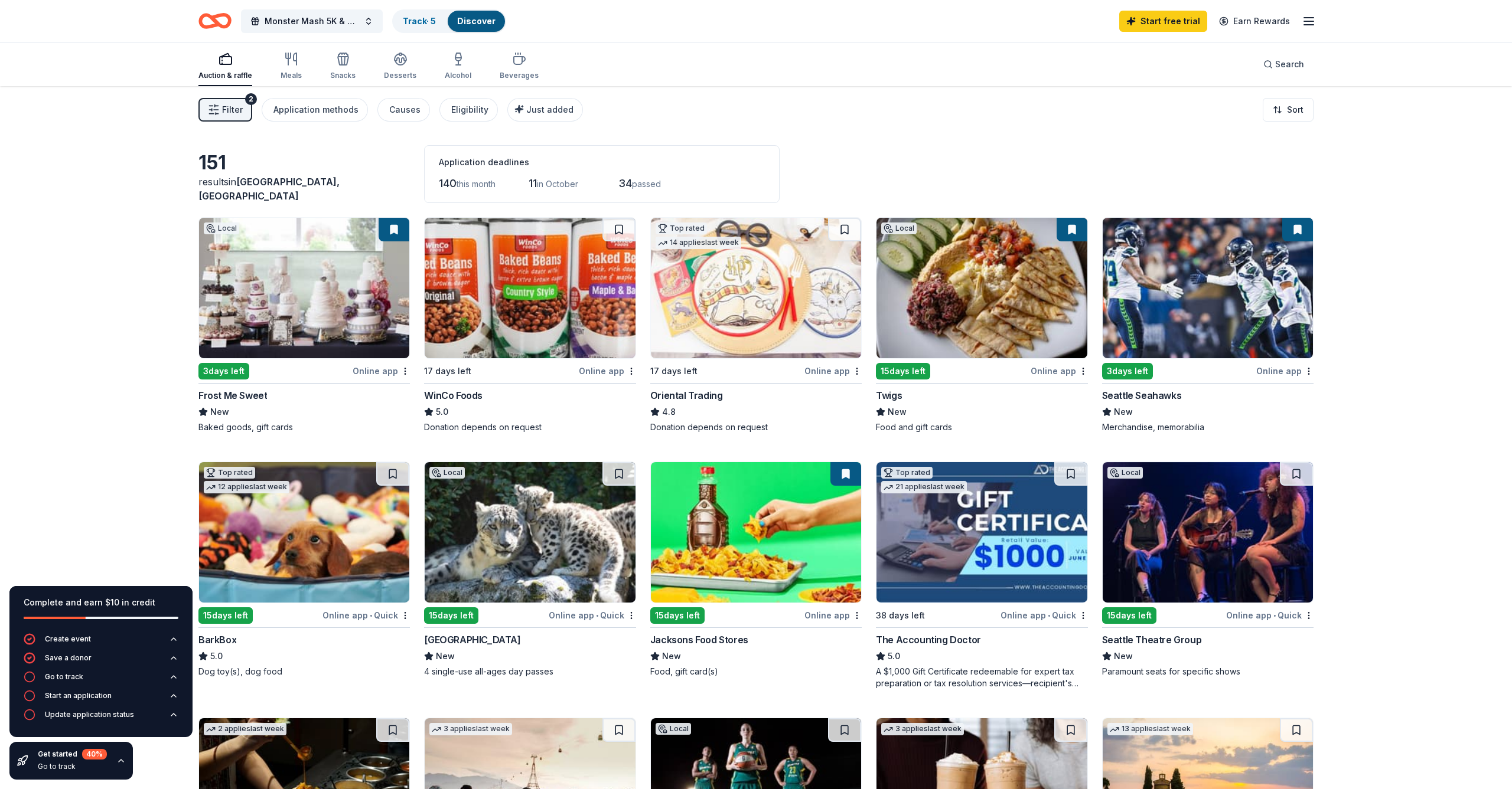
scroll to position [0, 0]
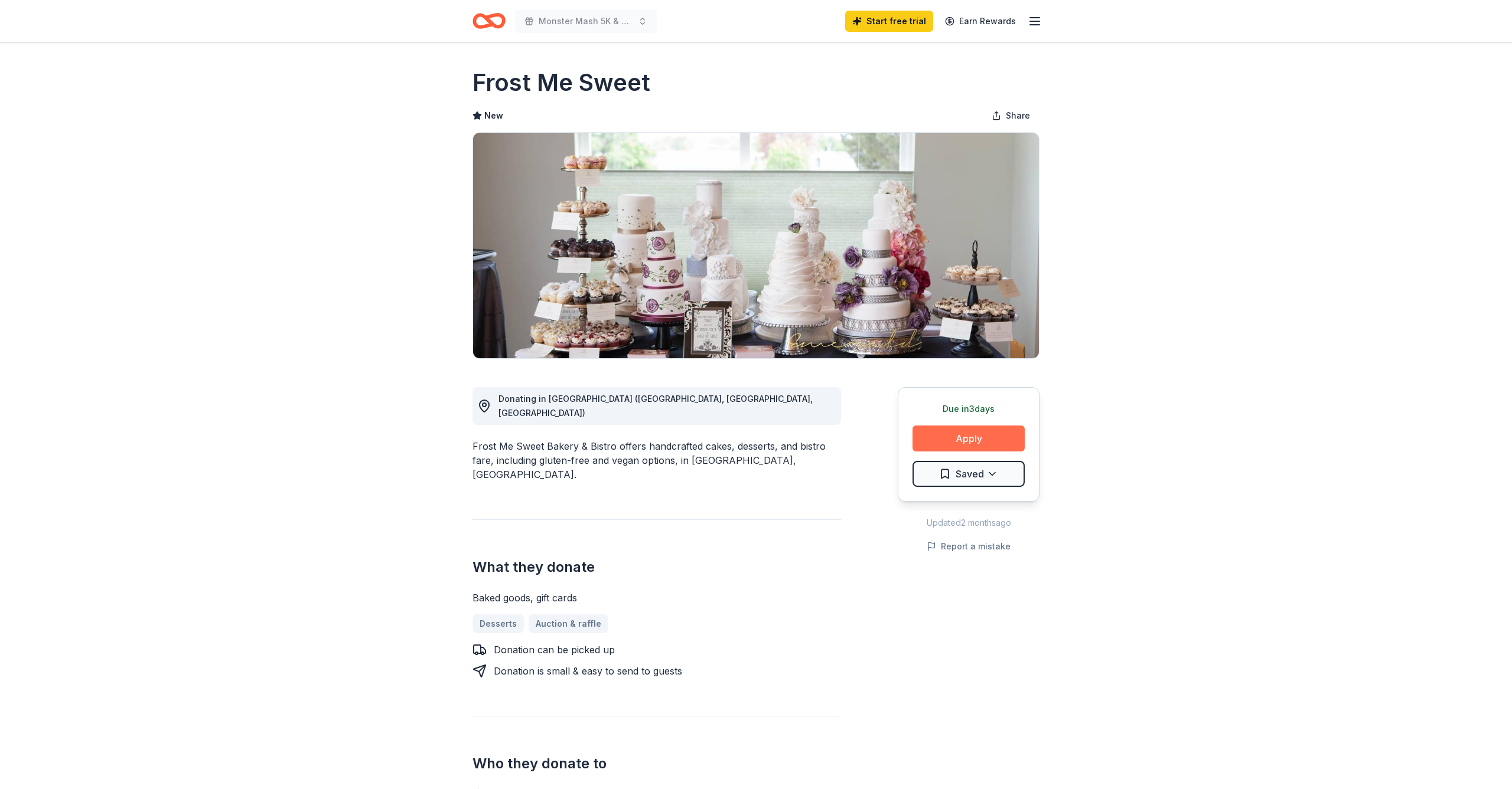
click at [968, 435] on button "Apply" at bounding box center [968, 439] width 112 height 26
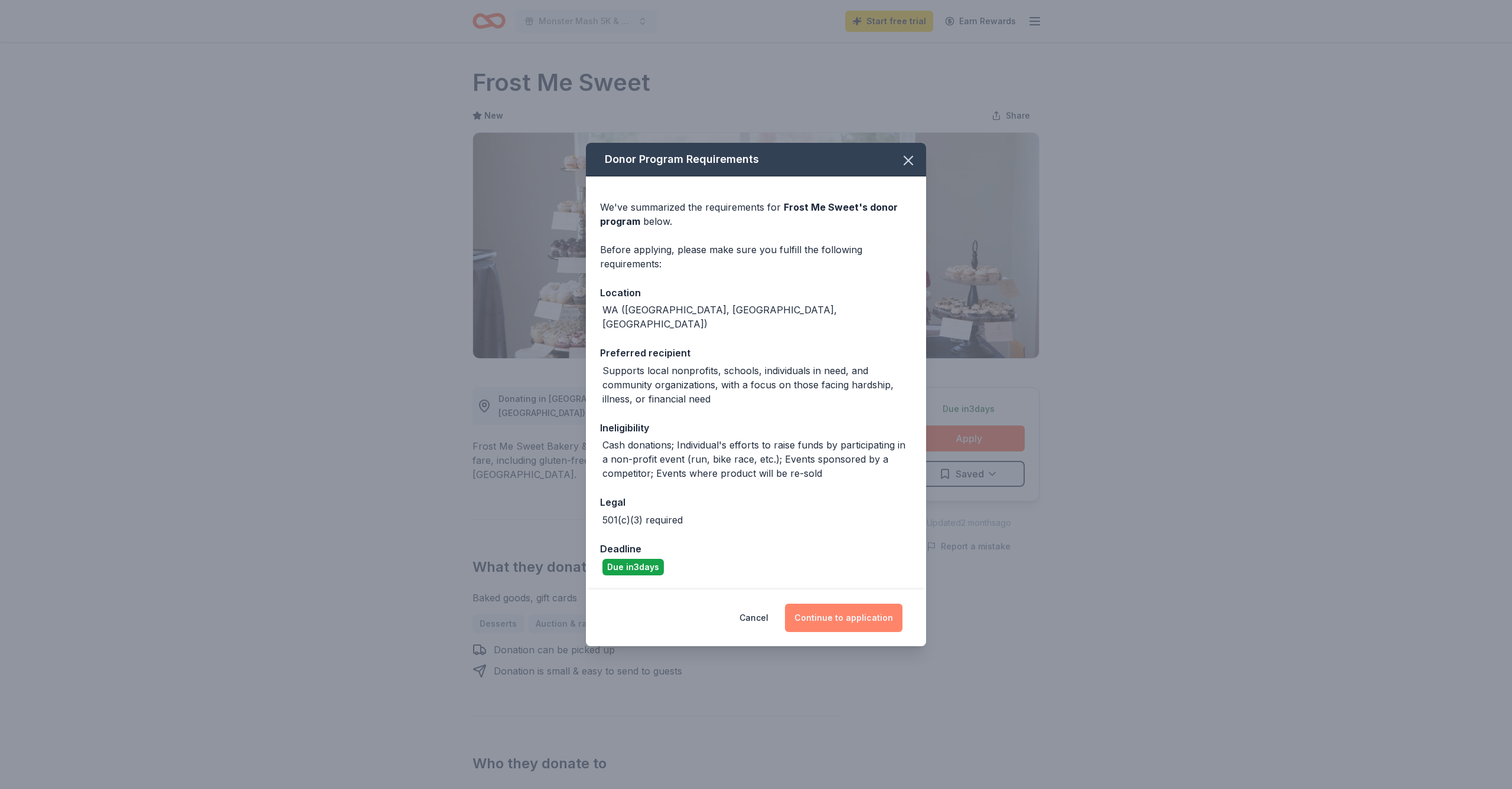
drag, startPoint x: 880, startPoint y: 612, endPoint x: 872, endPoint y: 620, distance: 11.3
click at [880, 612] on button "Continue to application" at bounding box center [843, 618] width 117 height 29
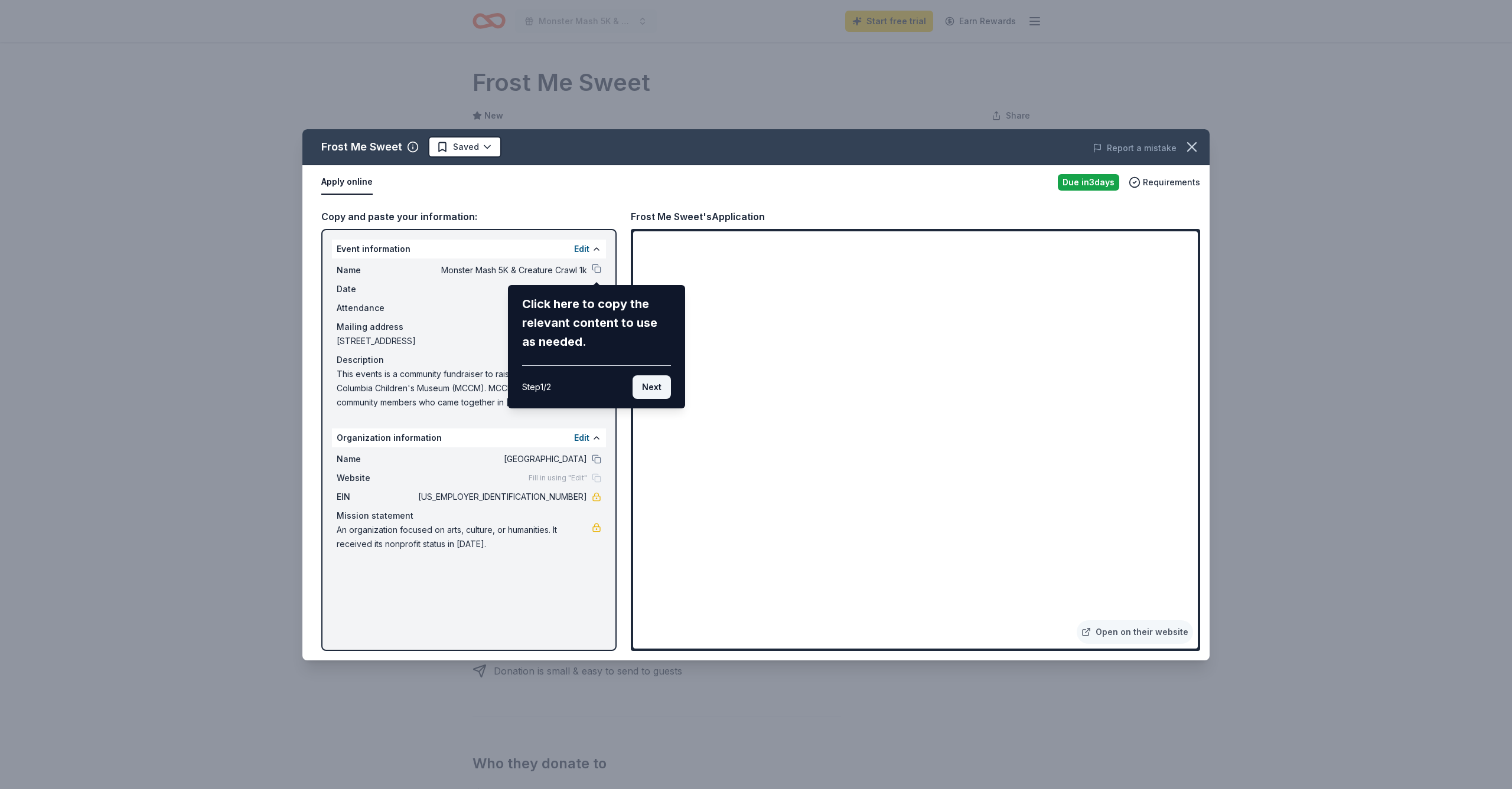
click at [656, 391] on button "Next" at bounding box center [652, 387] width 38 height 24
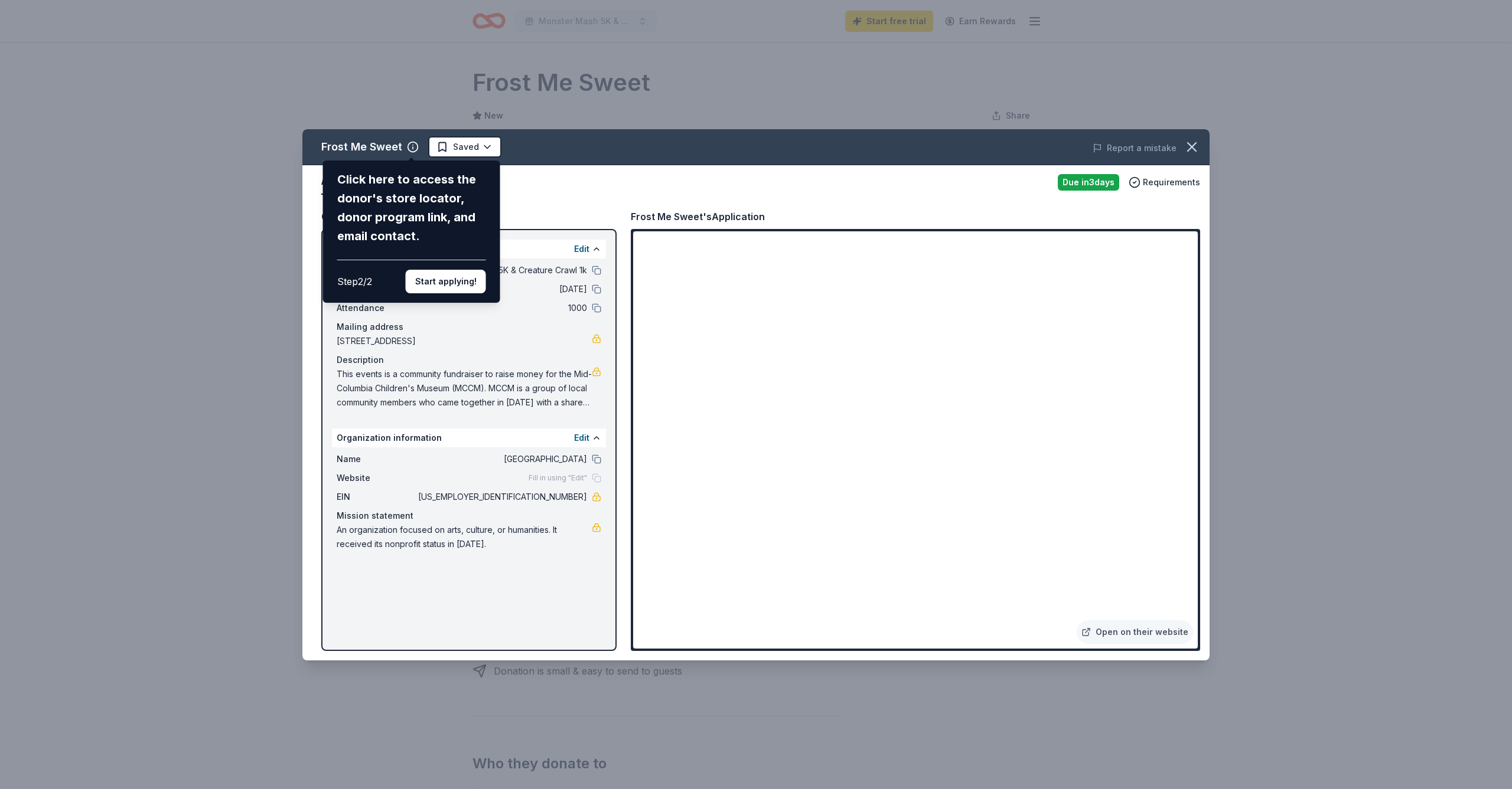
click at [596, 269] on div "Frost Me Sweet Click here to access the donor's store locator, donor program li…" at bounding box center [756, 394] width 907 height 531
click at [451, 270] on button "Start applying!" at bounding box center [446, 281] width 81 height 24
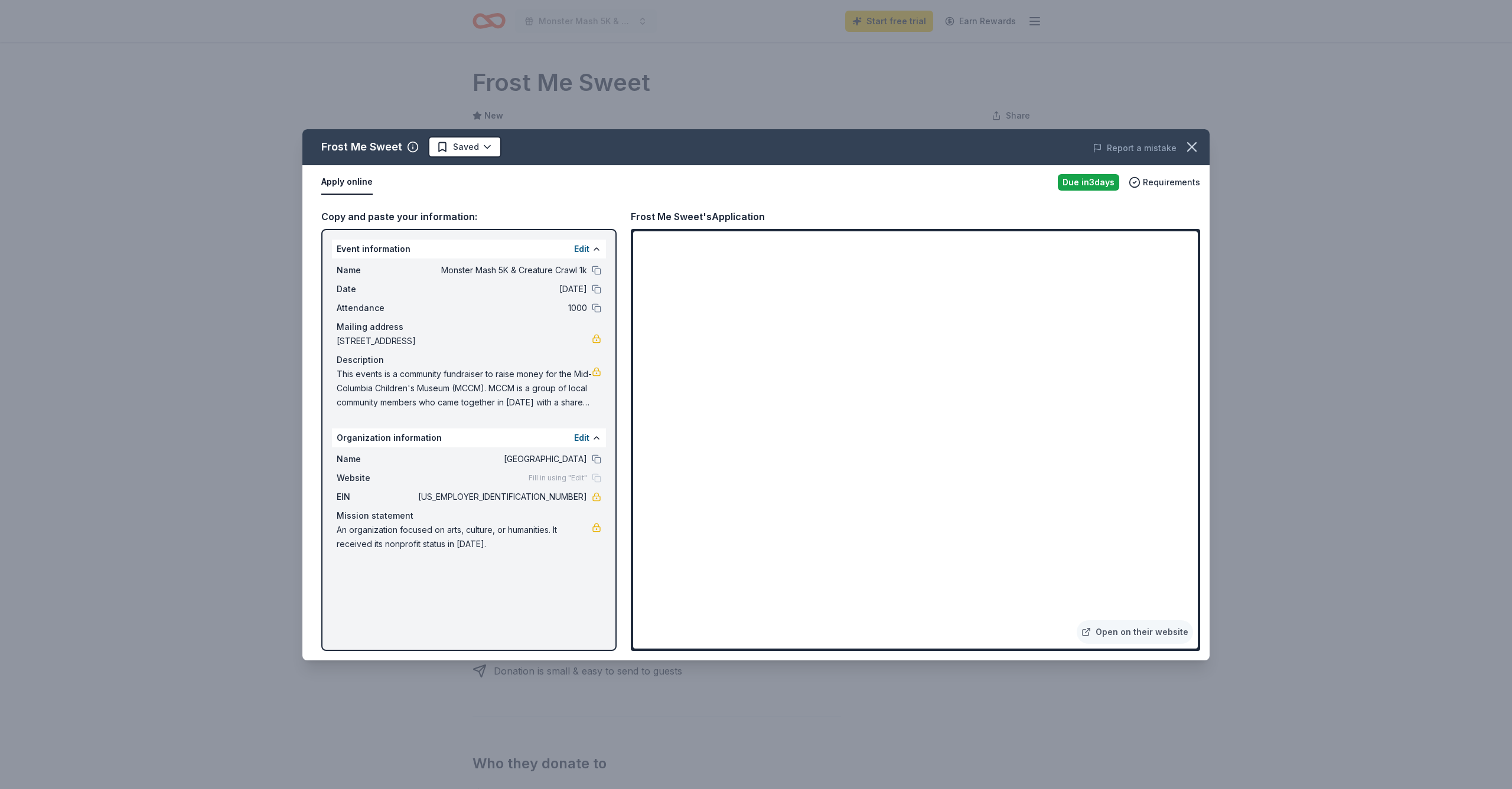
click at [597, 270] on div "Frost Me Sweet Saved Report a mistake Apply online Due in 3 days Requirements C…" at bounding box center [756, 394] width 907 height 531
click at [1202, 146] on button "button" at bounding box center [1192, 147] width 26 height 26
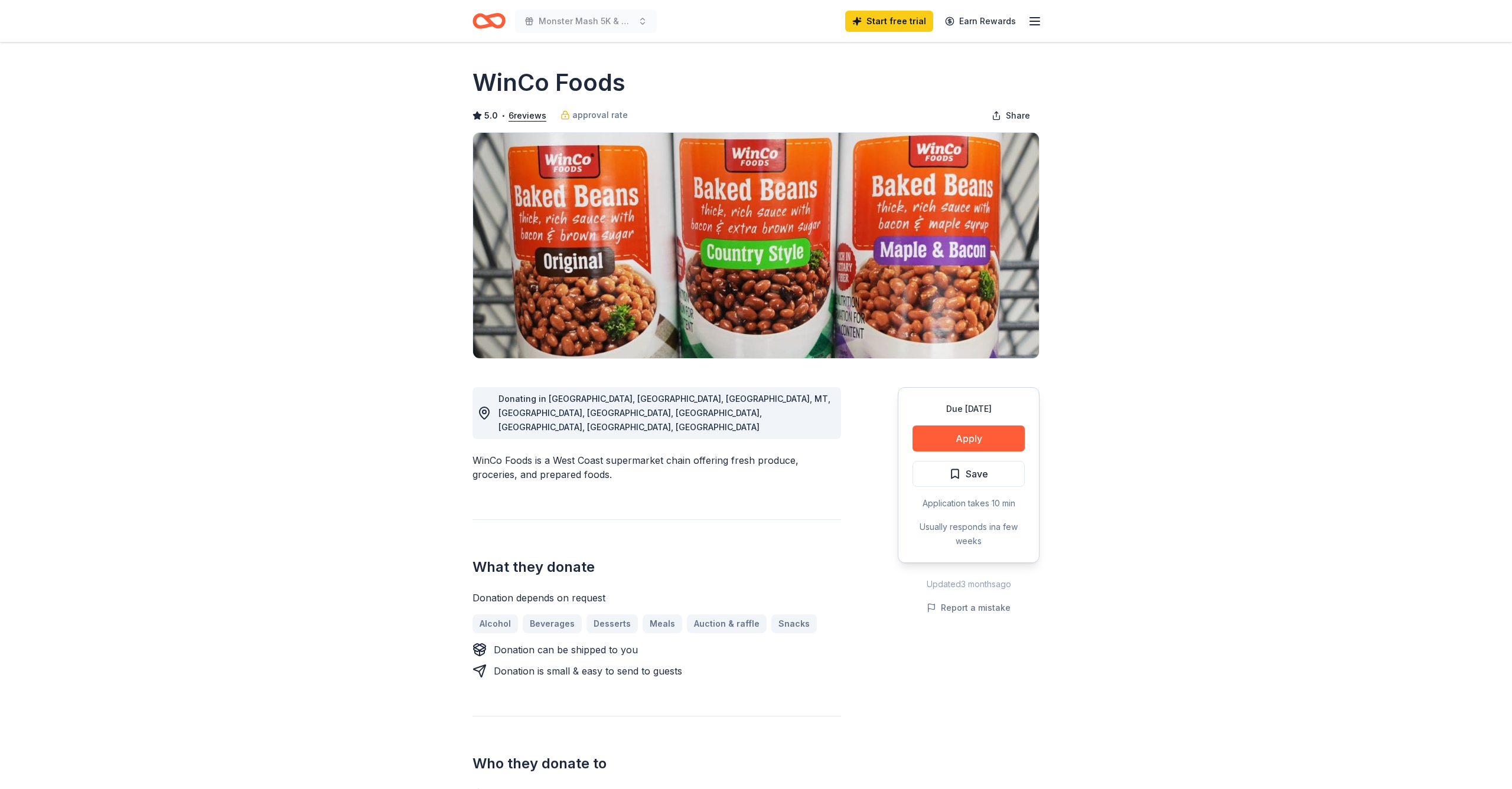
scroll to position [9, 0]
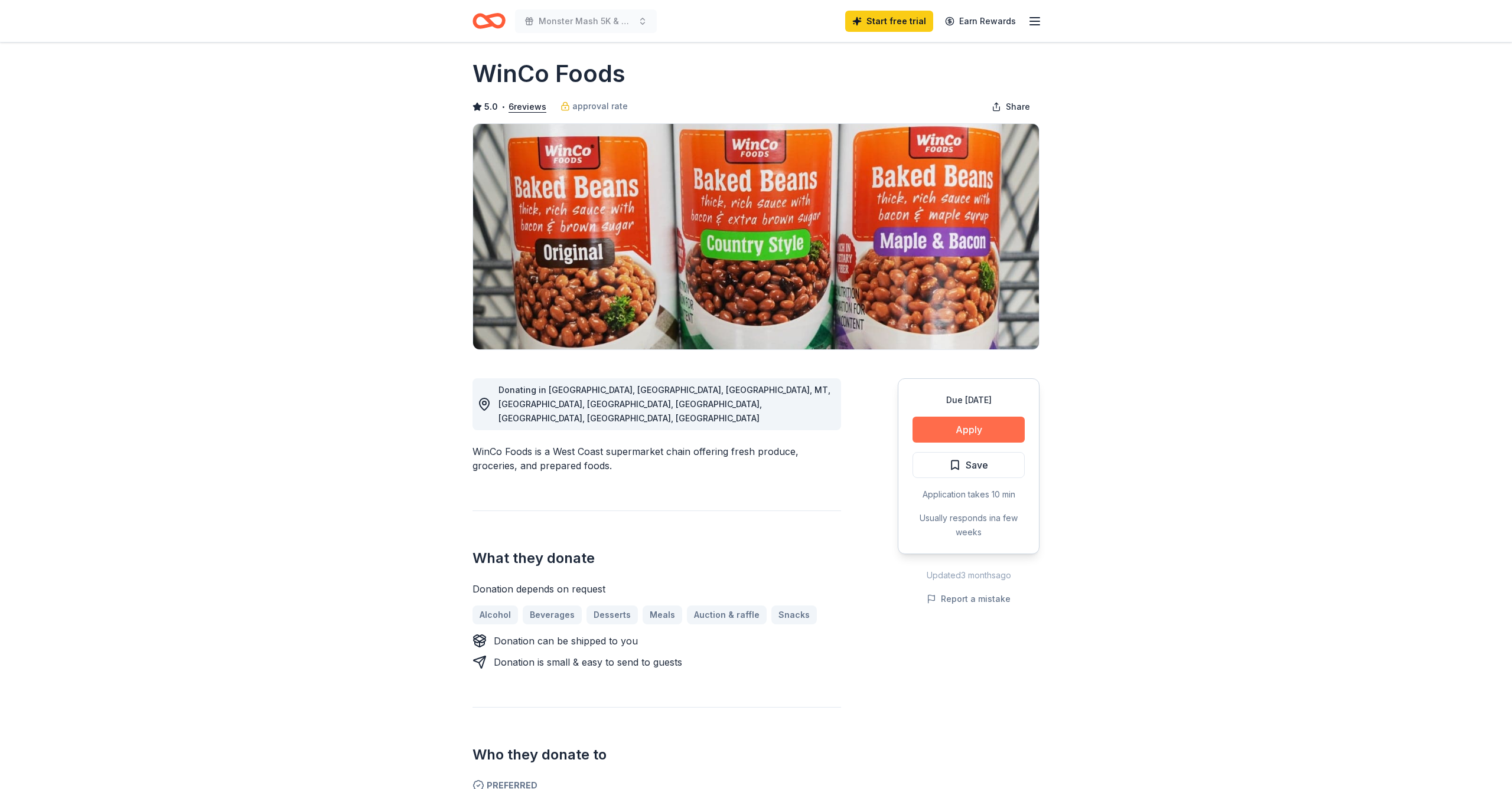
click at [986, 435] on button "Apply" at bounding box center [968, 430] width 112 height 26
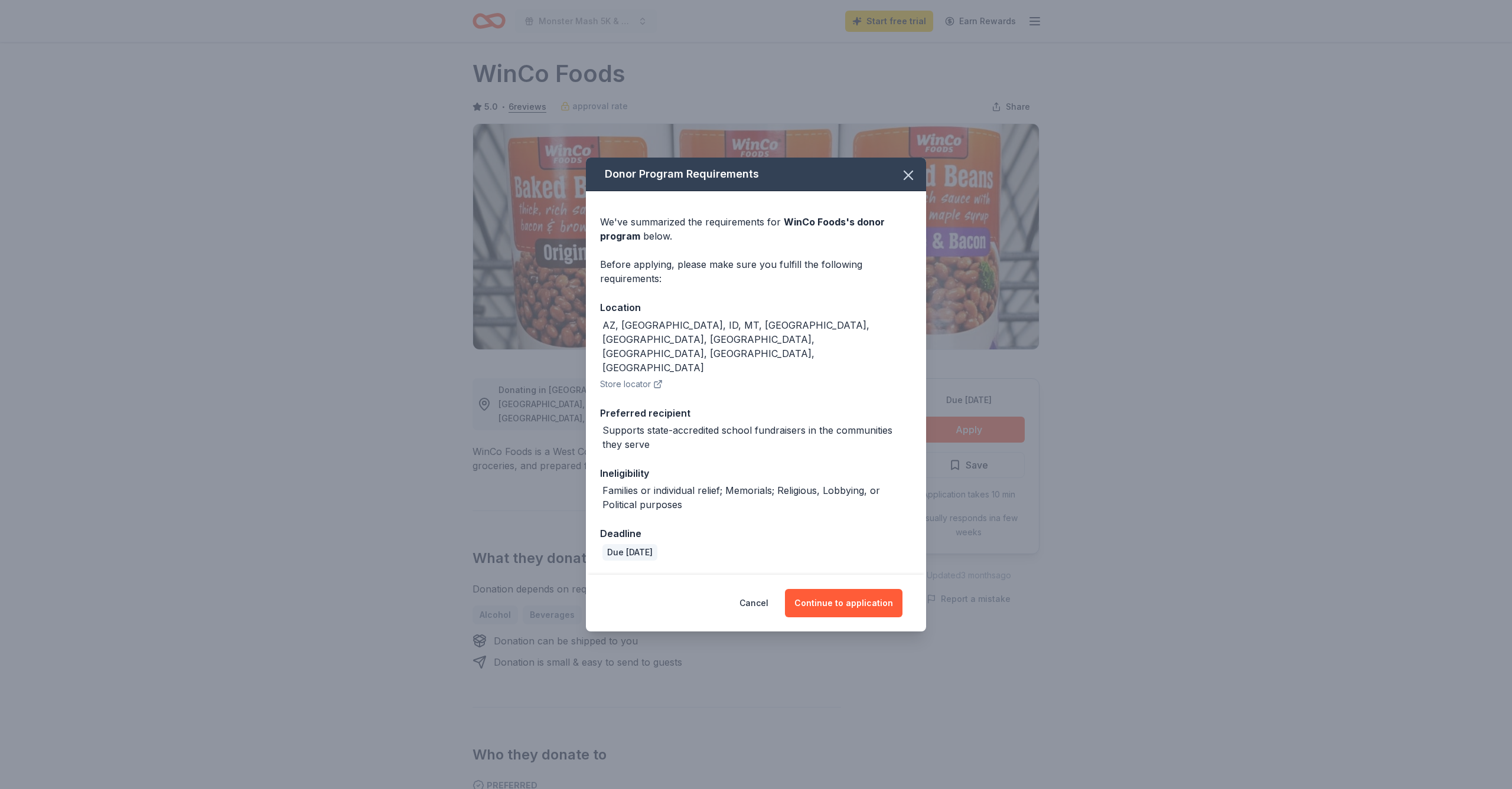
drag, startPoint x: 1081, startPoint y: 412, endPoint x: 989, endPoint y: 375, distance: 99.2
click at [1081, 412] on div "Donor Program Requirements We've summarized the requirements for WinCo Foods 's…" at bounding box center [756, 394] width 1512 height 789
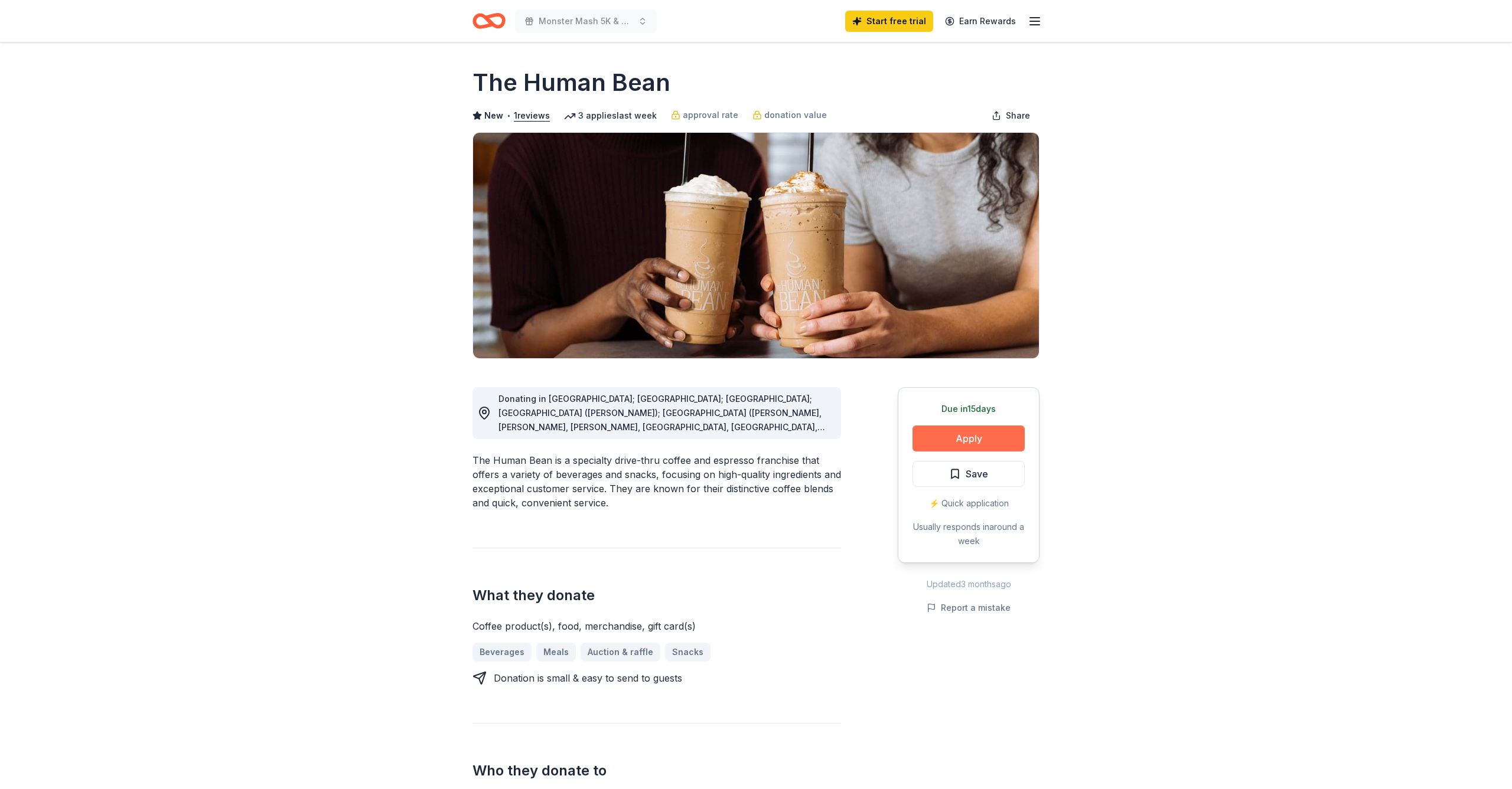
click at [977, 439] on button "Apply" at bounding box center [968, 439] width 112 height 26
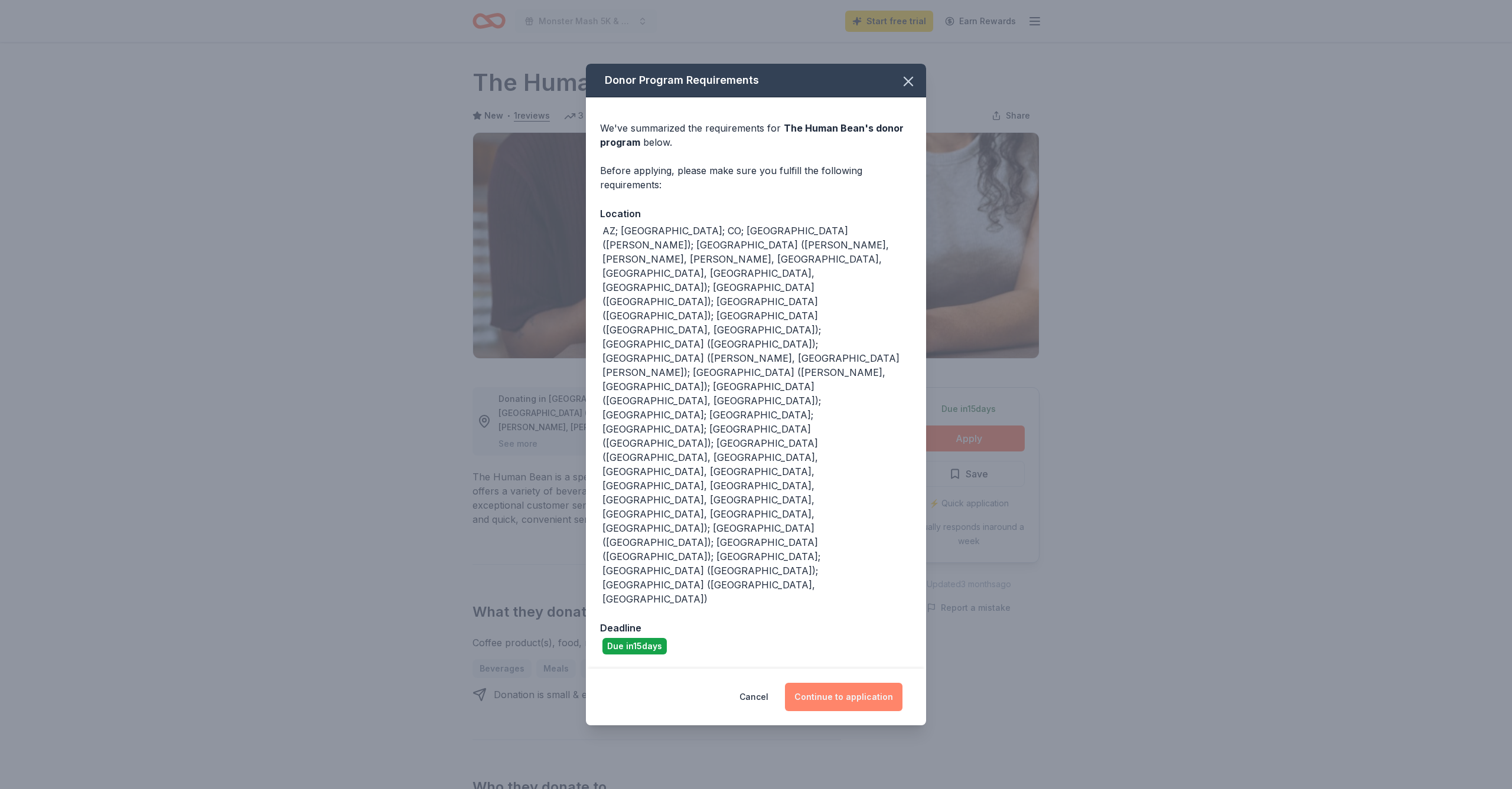
click at [824, 683] on button "Continue to application" at bounding box center [843, 698] width 117 height 29
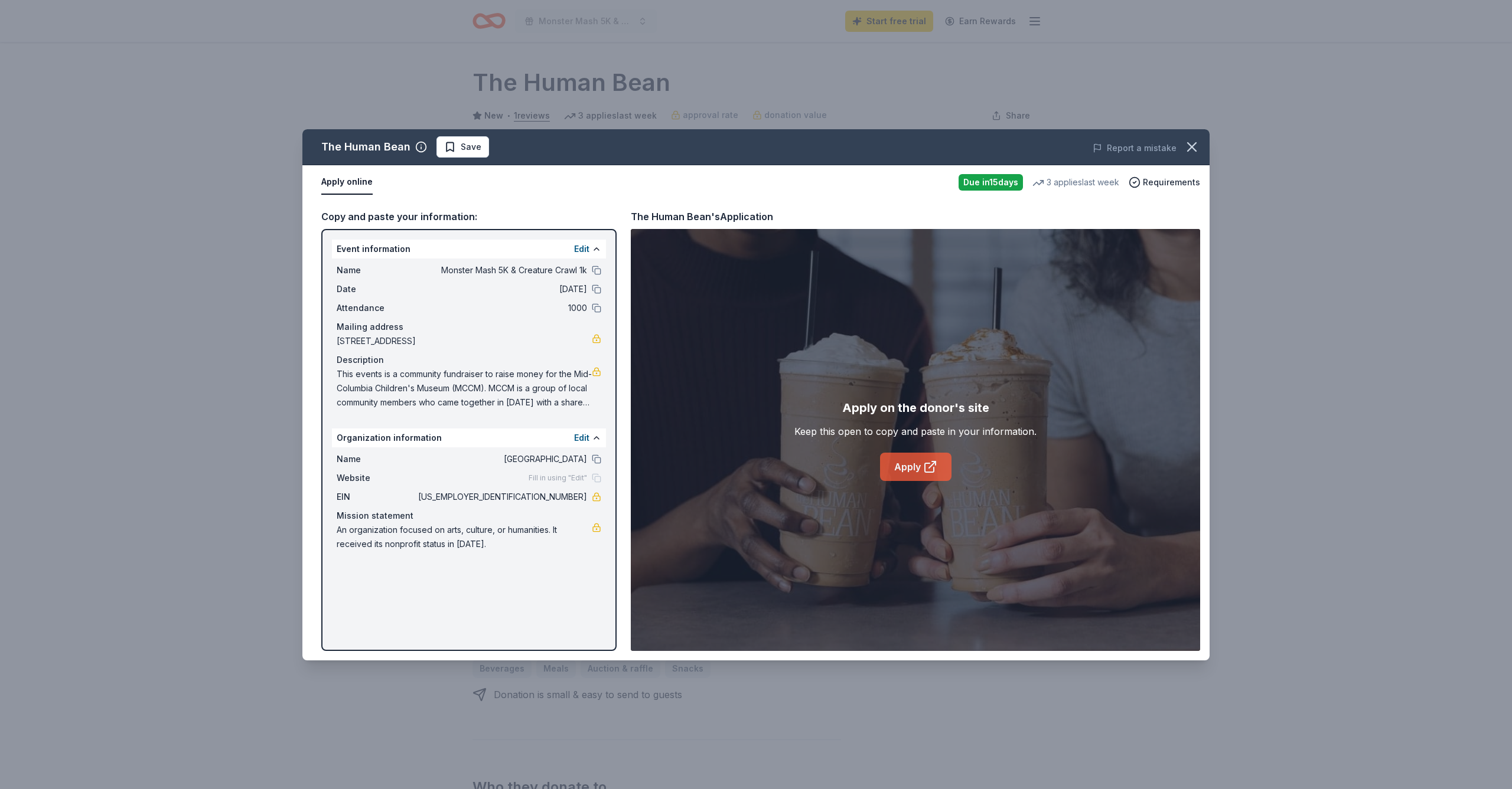
click at [914, 462] on link "Apply" at bounding box center [916, 467] width 72 height 29
